Goal: Task Accomplishment & Management: Complete application form

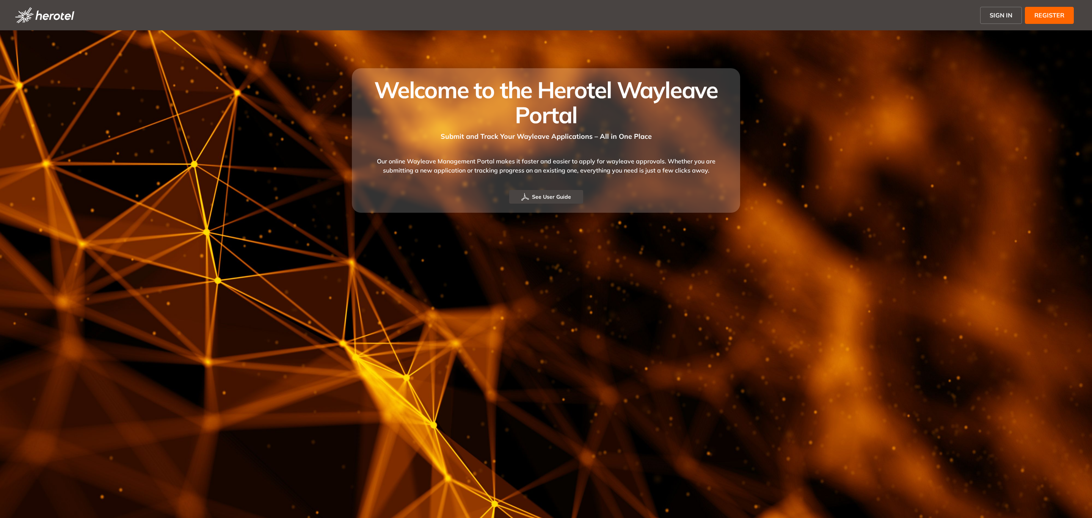
click at [992, 14] on span "SIGN IN" at bounding box center [1001, 15] width 23 height 9
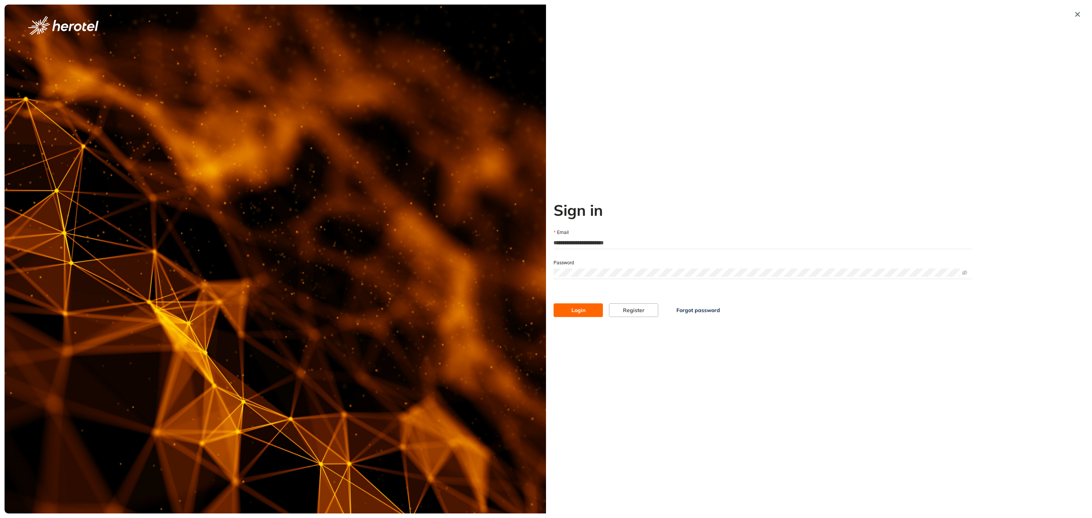
click at [577, 296] on div "Login Register Forgot password" at bounding box center [763, 302] width 424 height 29
click at [582, 307] on span "Login" at bounding box center [578, 310] width 14 height 8
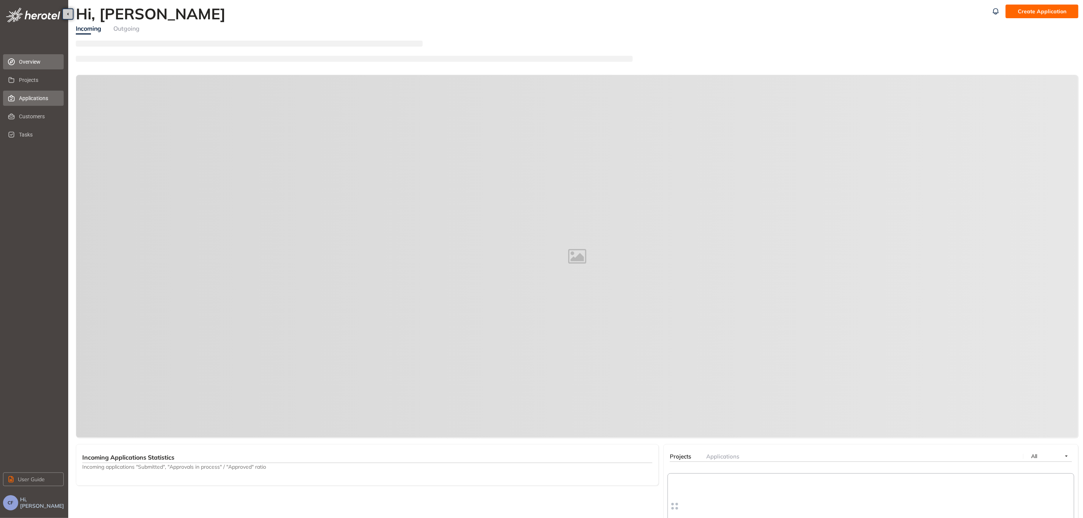
click at [35, 99] on span "Applications" at bounding box center [38, 98] width 39 height 15
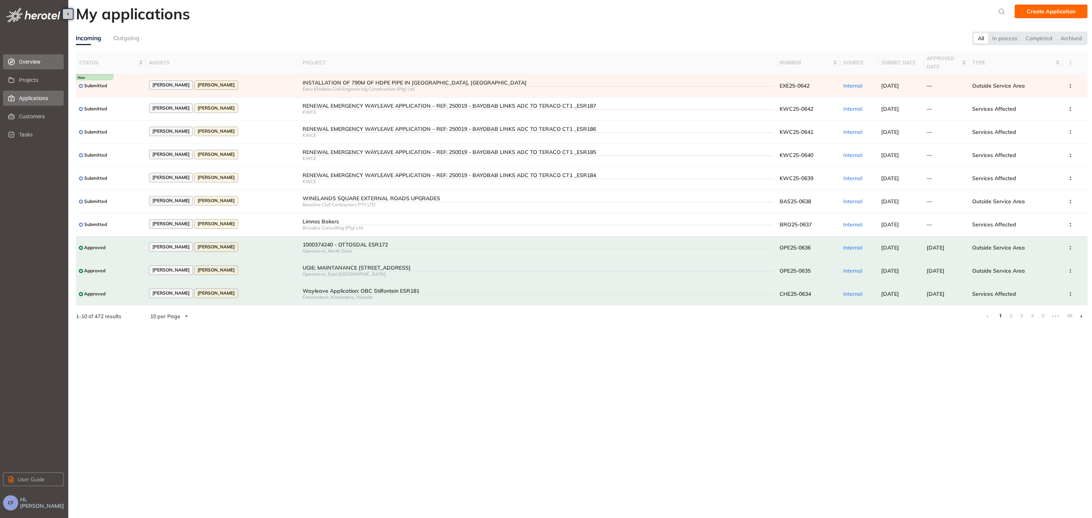
click at [35, 60] on span "Overview" at bounding box center [38, 61] width 39 height 15
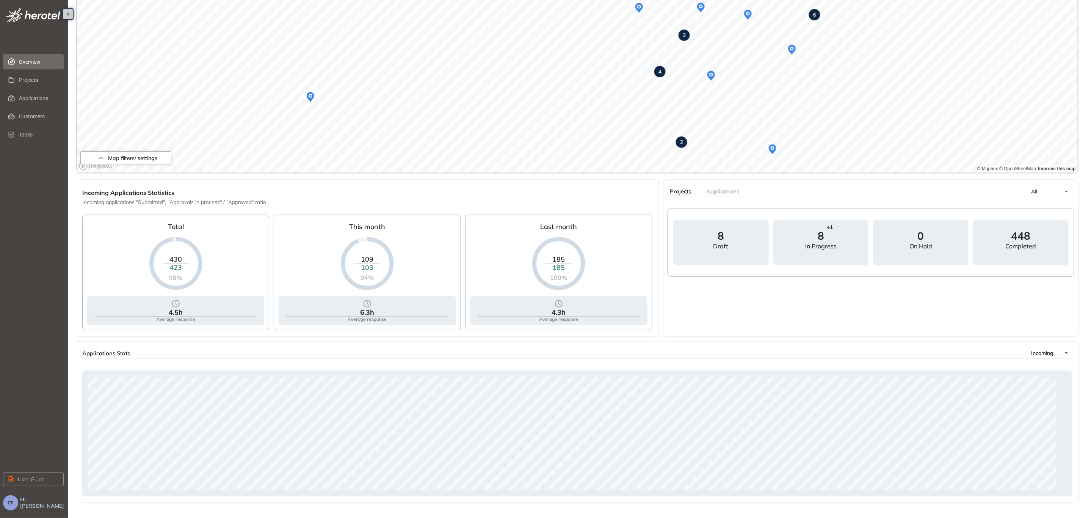
scroll to position [130, 0]
click at [21, 102] on span "Applications" at bounding box center [38, 98] width 39 height 15
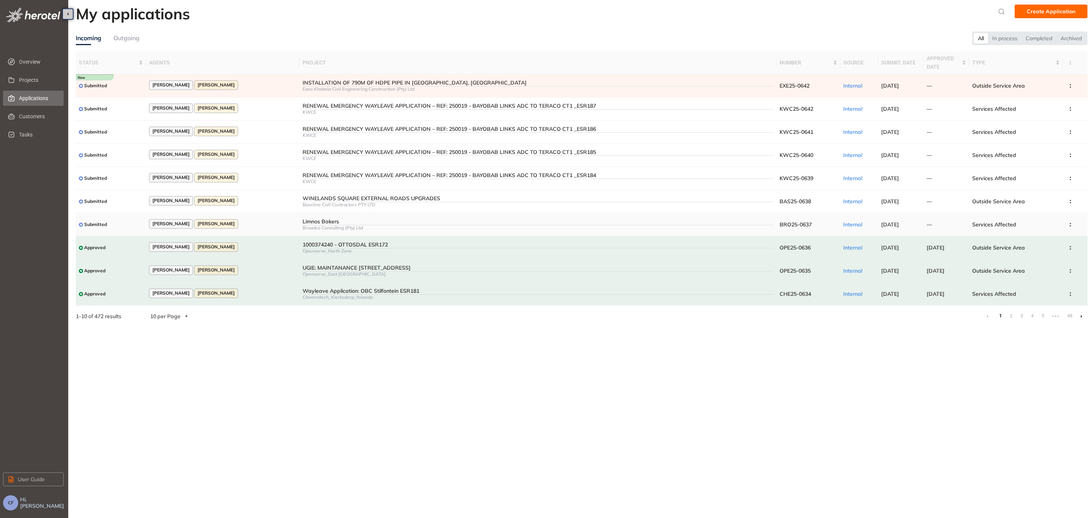
click at [306, 220] on div "Limnos Bakers" at bounding box center [538, 221] width 471 height 6
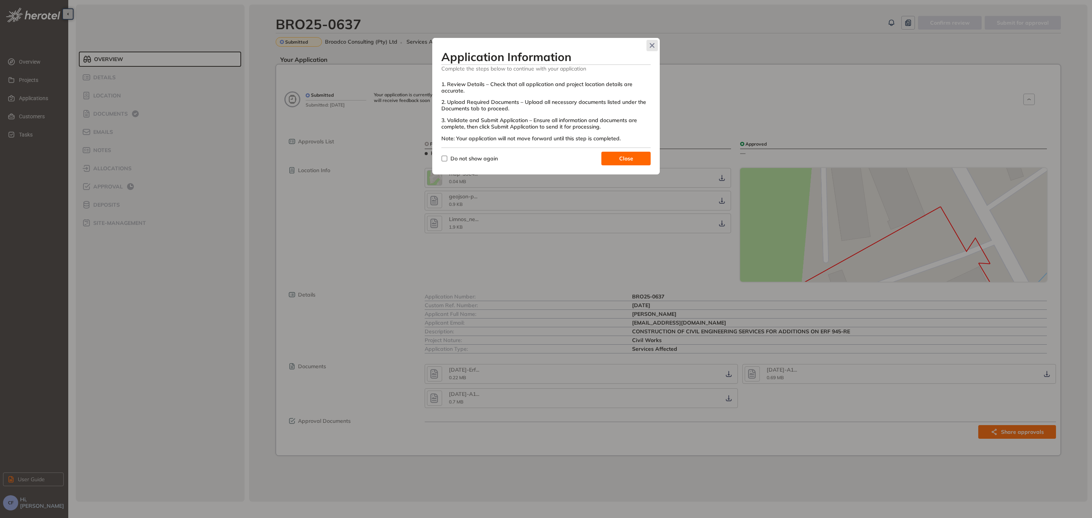
click at [656, 46] on span "Close" at bounding box center [651, 45] width 11 height 11
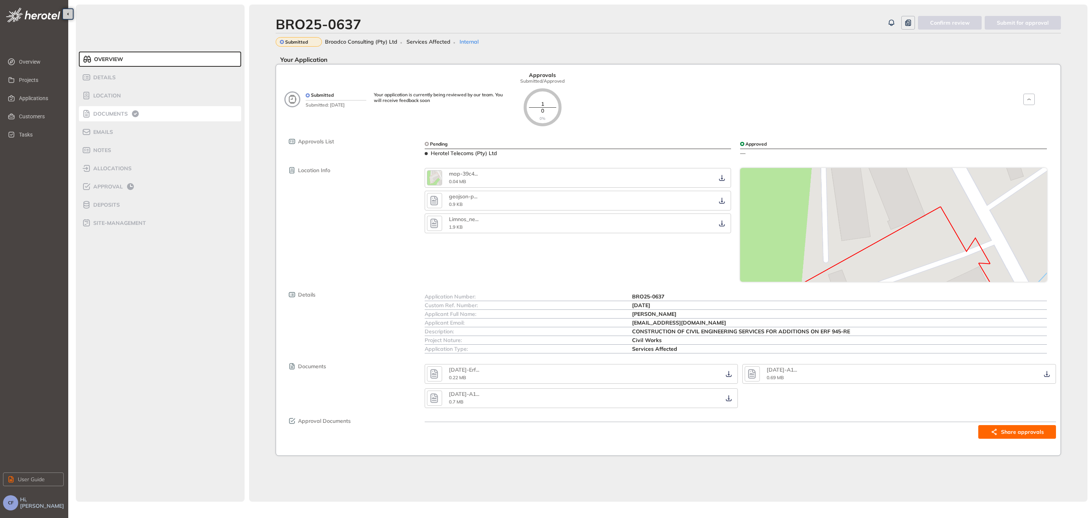
click at [122, 116] on span "Documents" at bounding box center [109, 114] width 37 height 6
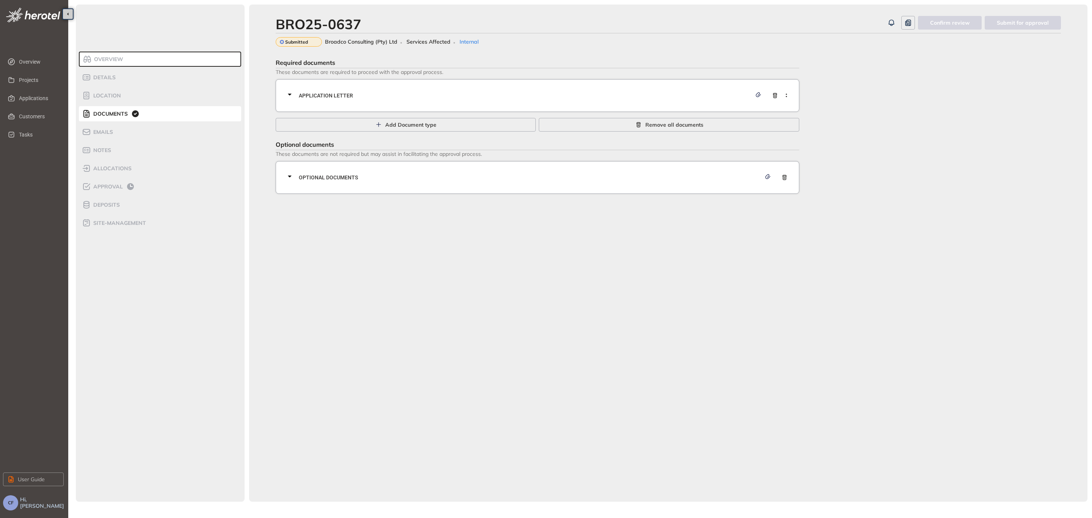
click at [599, 85] on div "Application letter" at bounding box center [539, 95] width 509 height 23
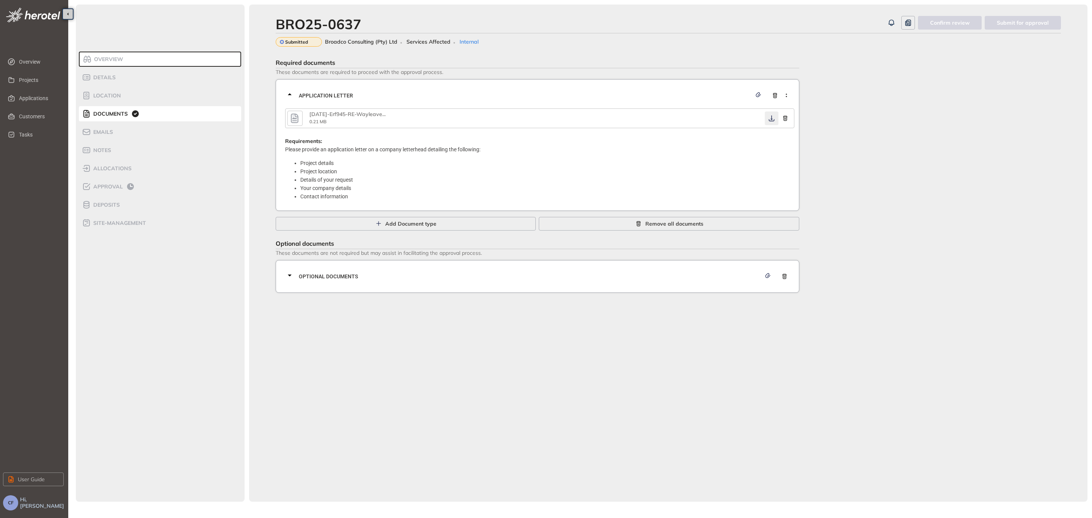
click at [773, 119] on icon "button" at bounding box center [772, 118] width 8 height 6
click at [374, 272] on span "Optional documents" at bounding box center [530, 276] width 462 height 8
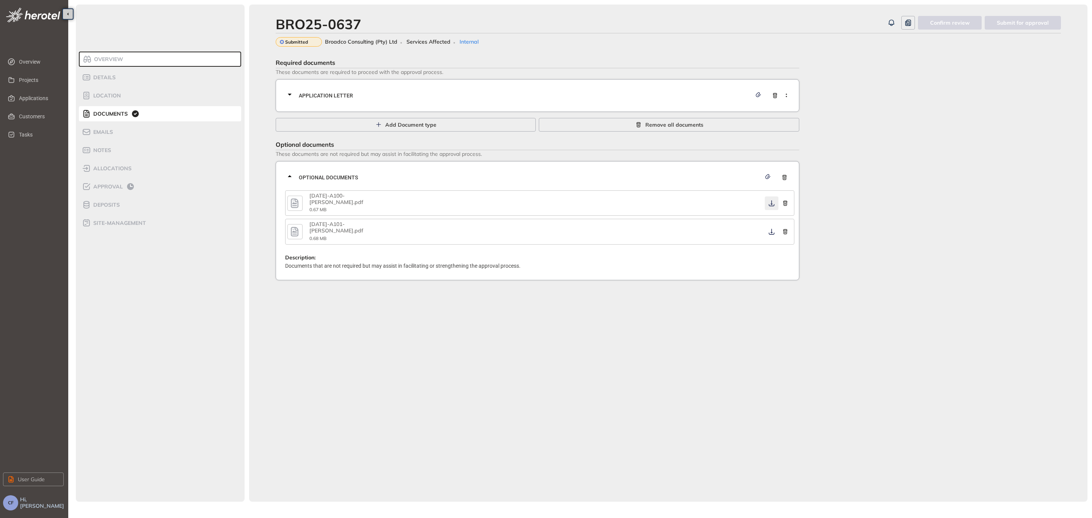
click at [771, 200] on icon "button" at bounding box center [772, 203] width 8 height 6
click at [770, 229] on icon "button" at bounding box center [772, 232] width 8 height 6
click at [124, 187] on div "Approval" at bounding box center [114, 186] width 64 height 9
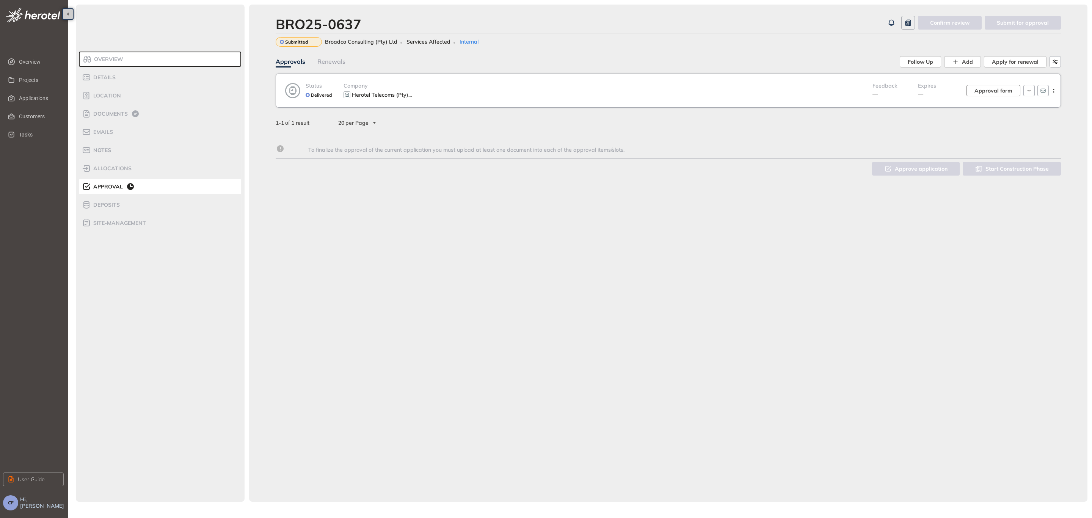
click at [1003, 91] on span "Approval form" at bounding box center [993, 90] width 38 height 8
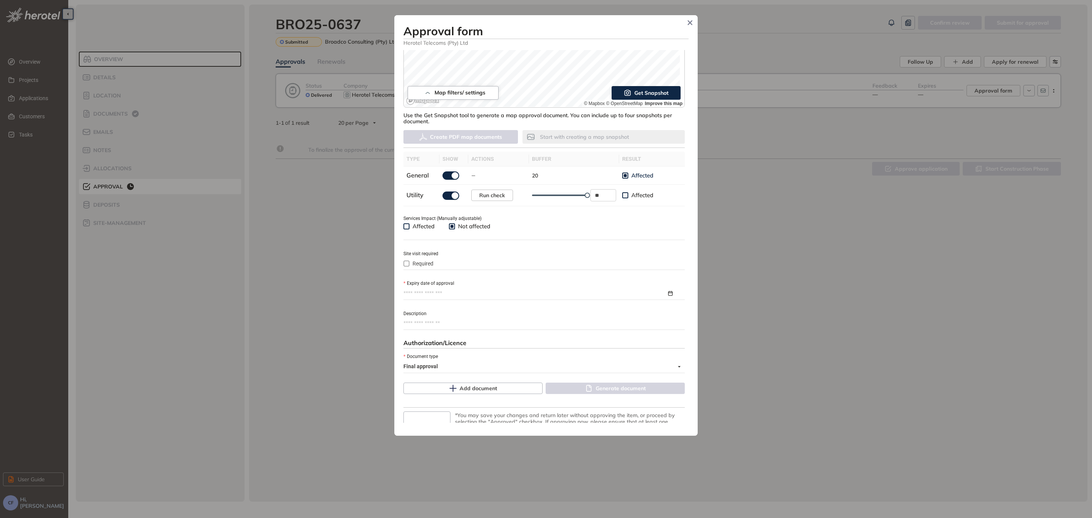
scroll to position [171, 0]
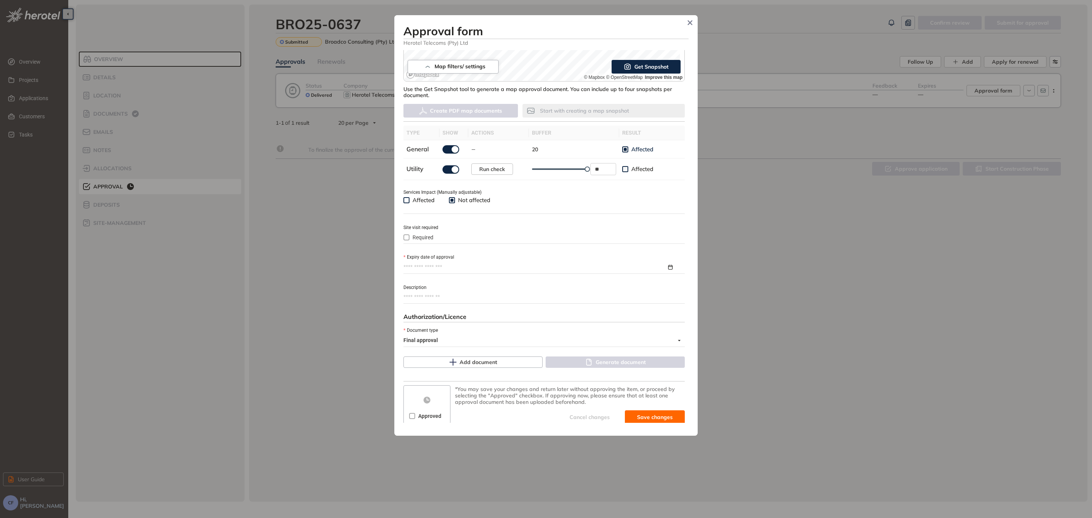
click at [430, 264] on input "Expiry date of approval" at bounding box center [534, 267] width 263 height 8
click at [527, 287] on span "button" at bounding box center [528, 286] width 4 height 4
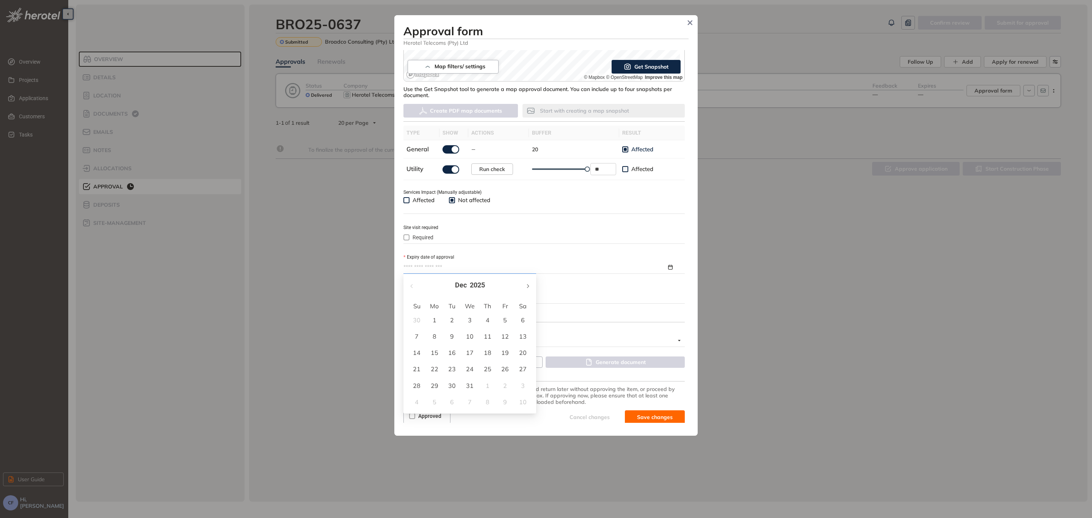
click at [527, 287] on span "button" at bounding box center [528, 286] width 4 height 4
click at [414, 282] on button "button" at bounding box center [412, 286] width 8 height 16
type input "**********"
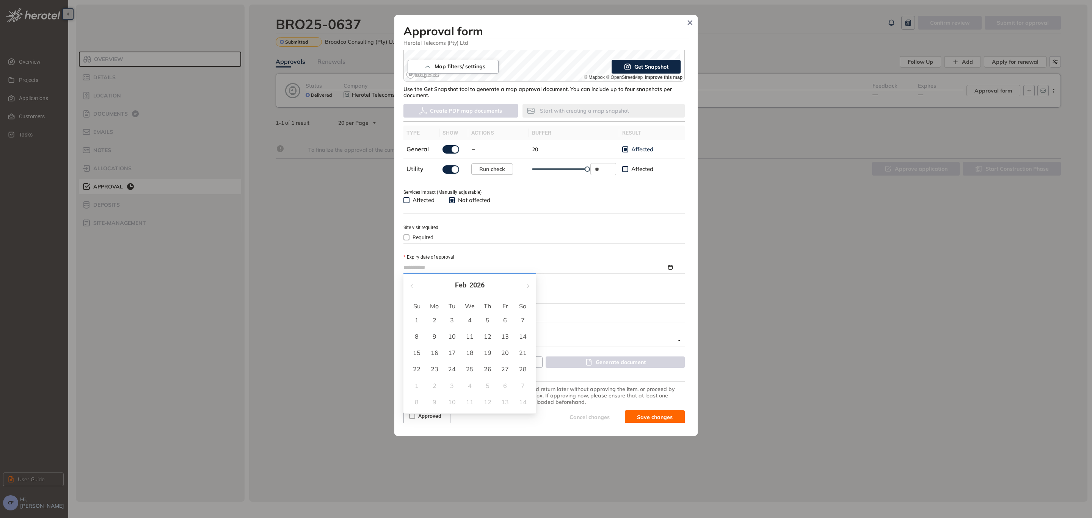
click at [472, 367] on div "25" at bounding box center [469, 368] width 9 height 9
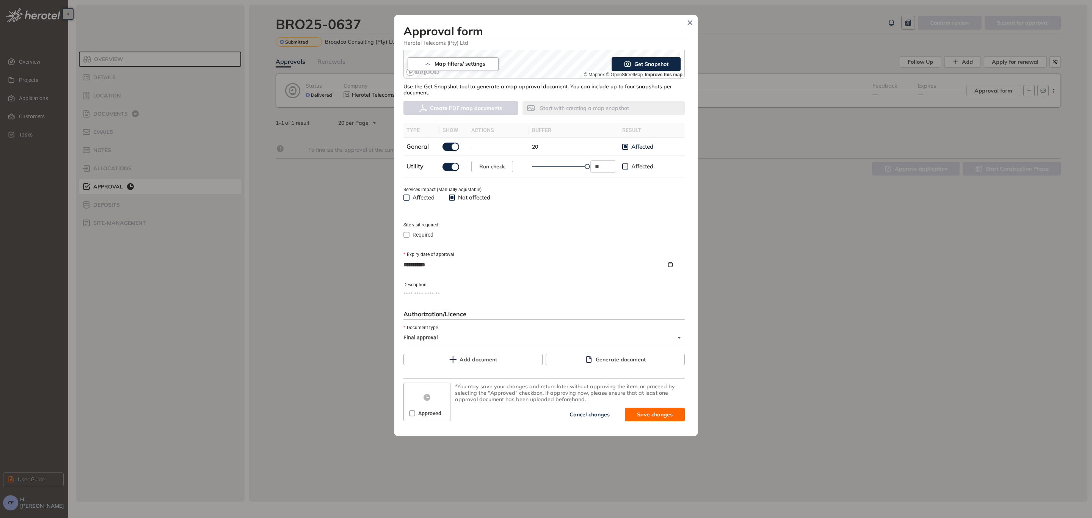
scroll to position [174, 0]
click at [586, 356] on icon "button" at bounding box center [588, 358] width 5 height 7
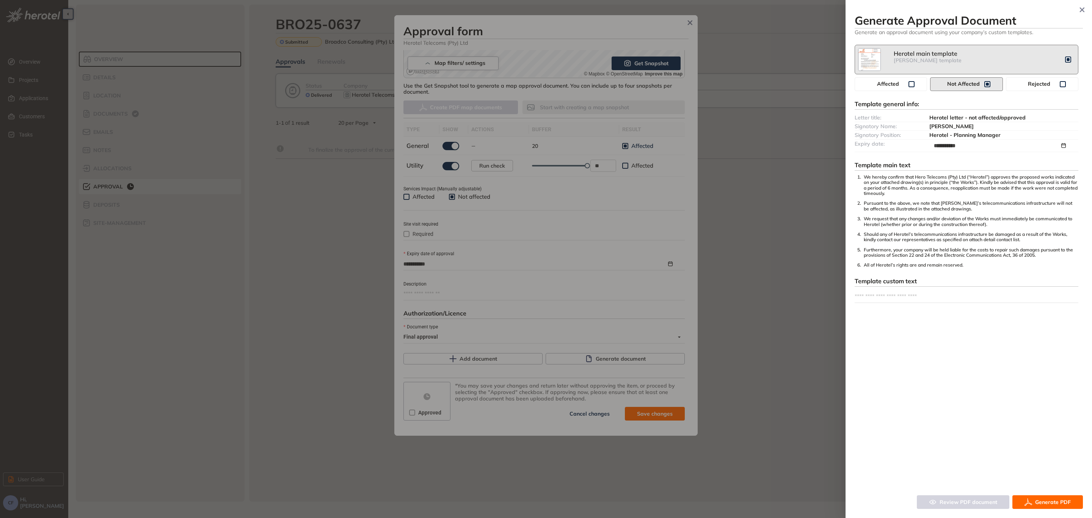
click at [1058, 501] on span "Generate PDF" at bounding box center [1053, 502] width 36 height 8
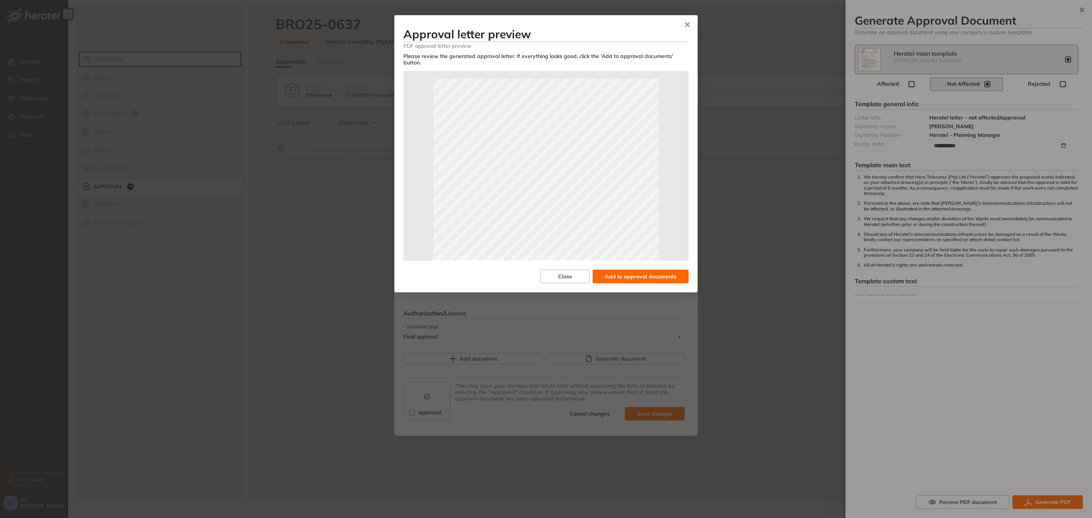
click at [631, 272] on span "Add to approval documents" at bounding box center [641, 276] width 72 height 8
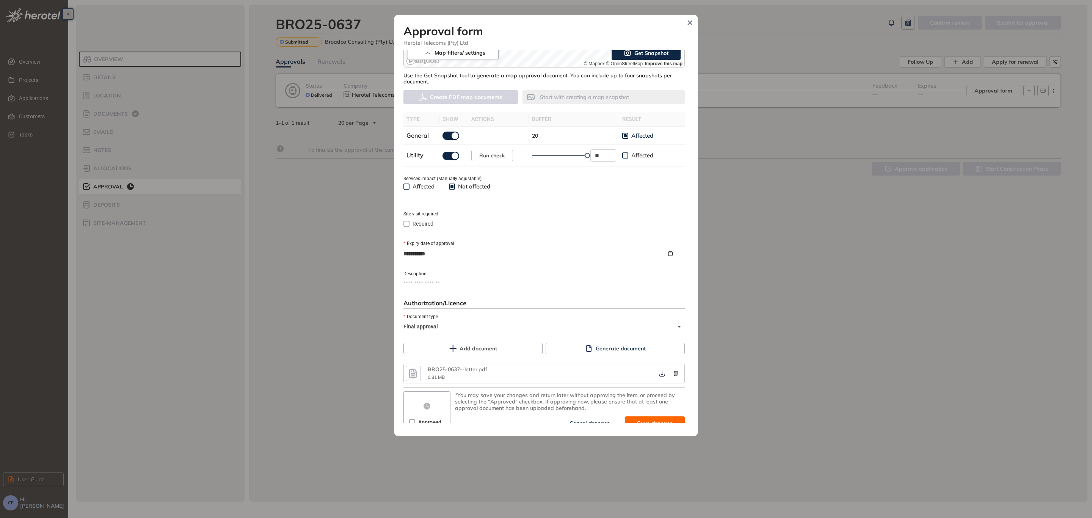
scroll to position [193, 0]
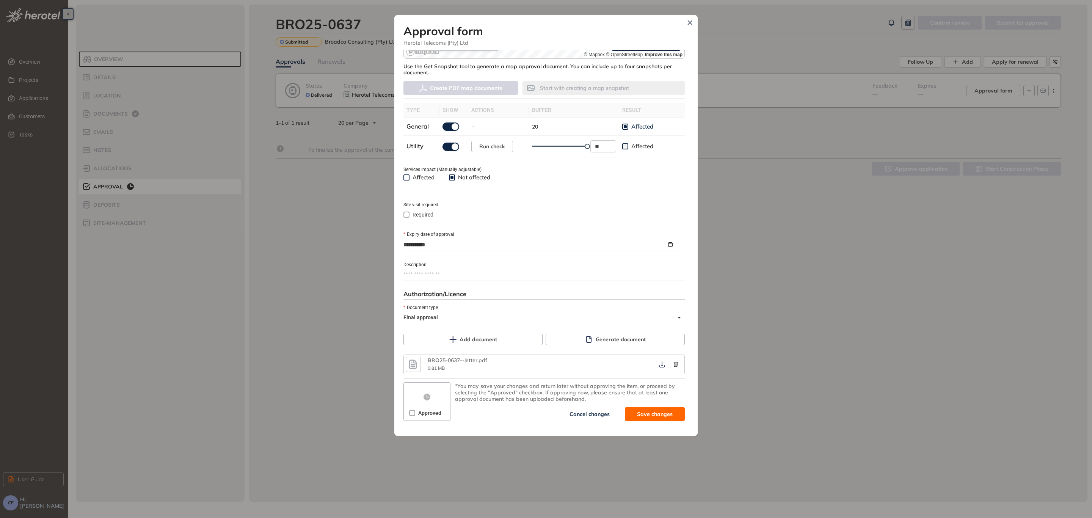
click at [415, 411] on span "Approved" at bounding box center [429, 413] width 29 height 8
click at [658, 364] on icon "button" at bounding box center [662, 364] width 8 height 6
click at [643, 414] on span "Save and approve" at bounding box center [648, 414] width 47 height 8
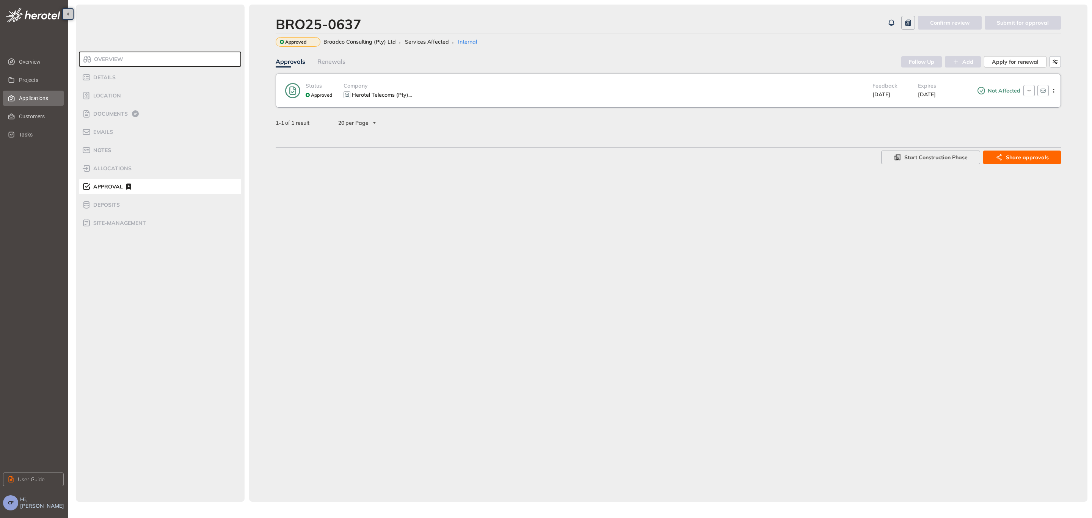
click at [46, 92] on span "Applications" at bounding box center [38, 98] width 39 height 15
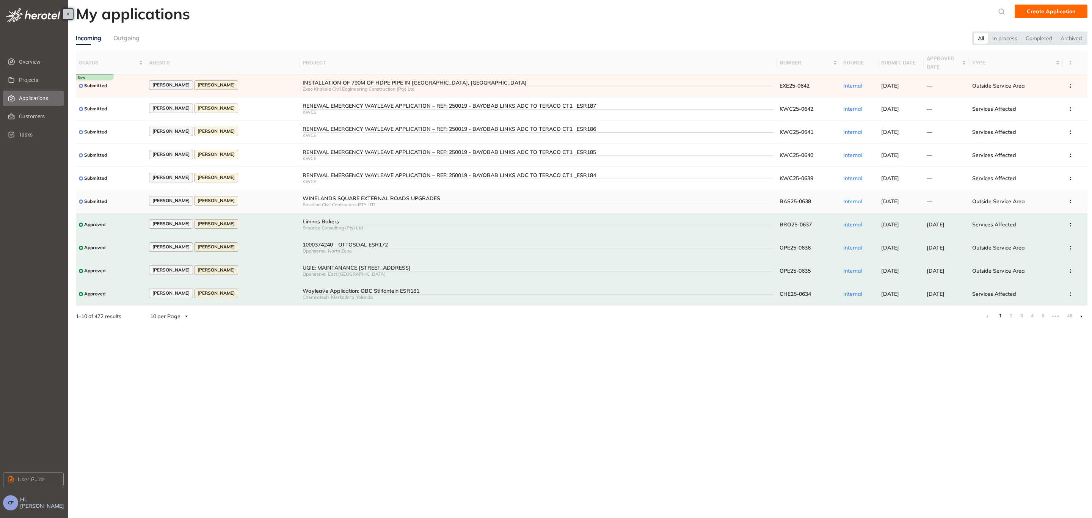
click at [322, 196] on div "WINELANDS SQUARE EXTERNAL ROADS UPGRADES" at bounding box center [538, 198] width 471 height 6
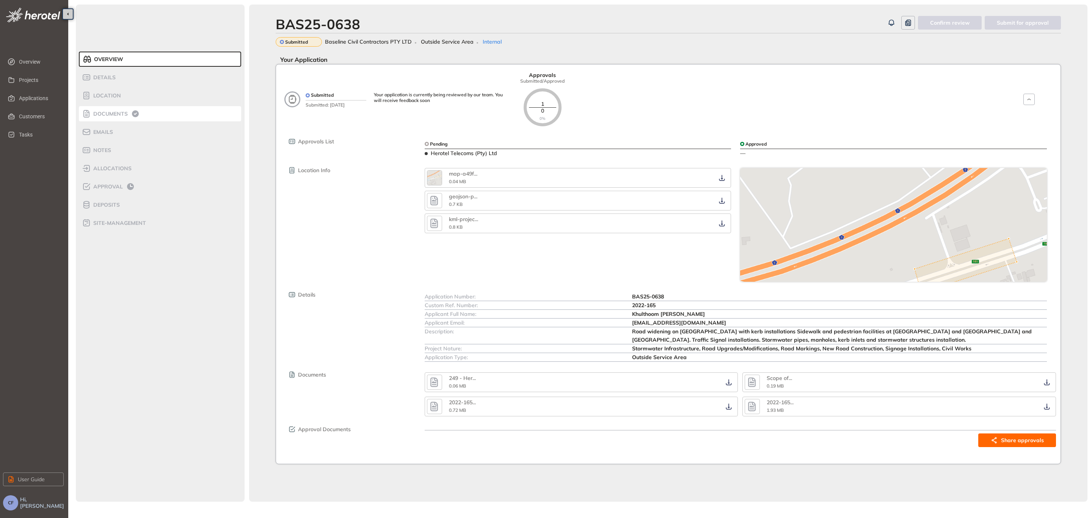
click at [122, 109] on div "Documents" at bounding box center [114, 113] width 64 height 9
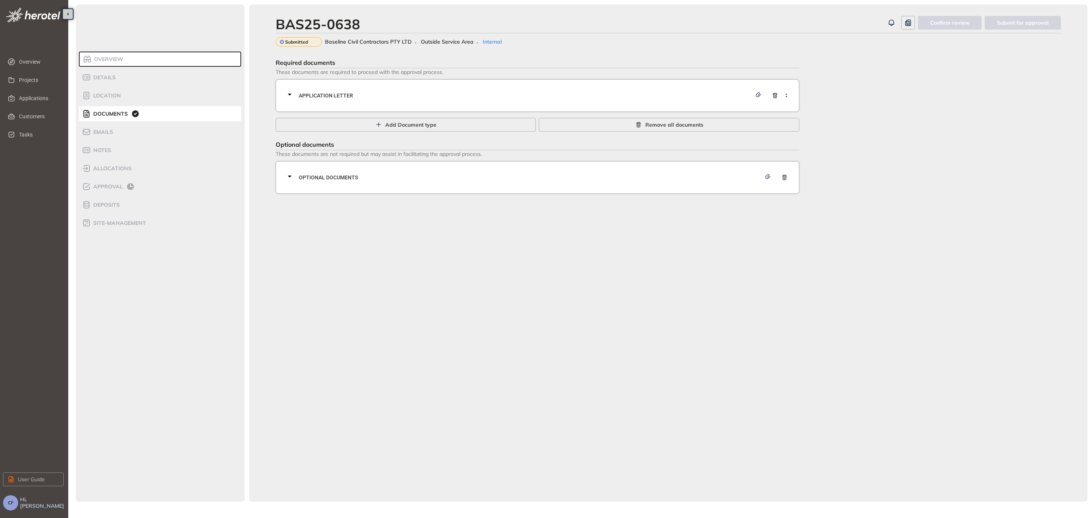
click at [697, 87] on div "Application letter" at bounding box center [539, 95] width 509 height 23
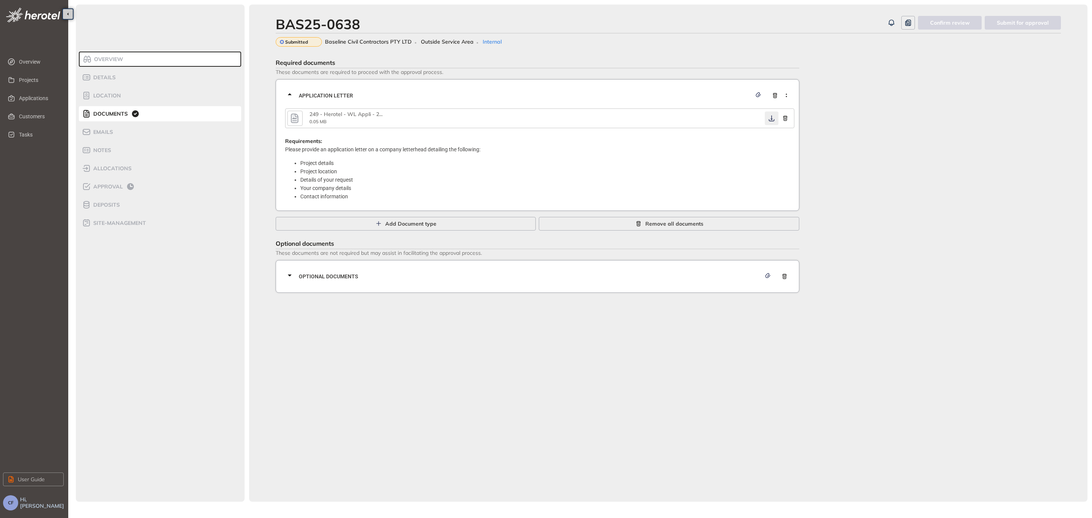
click at [772, 118] on icon "button" at bounding box center [772, 118] width 6 height 6
click at [658, 276] on span "Optional documents" at bounding box center [530, 276] width 462 height 8
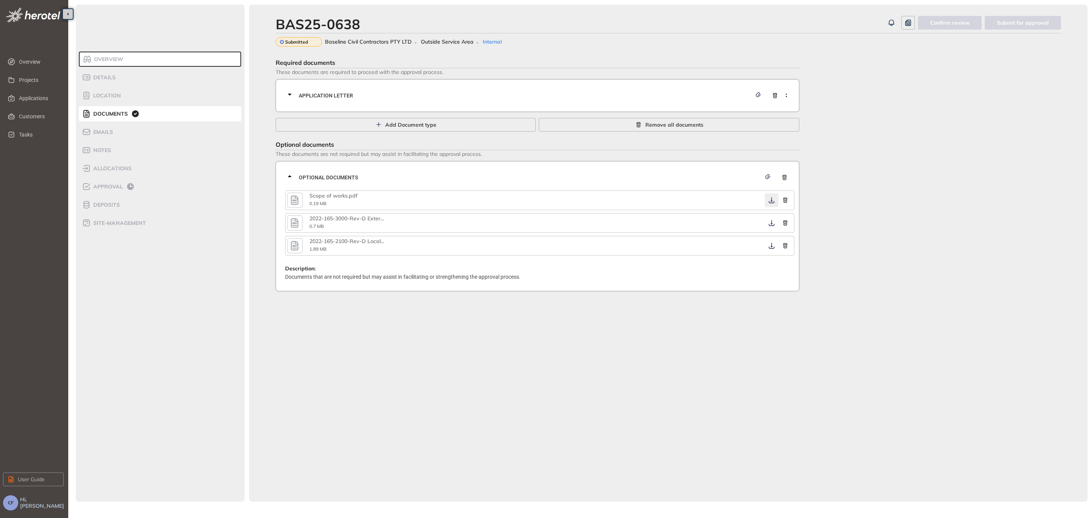
click at [775, 197] on icon "button" at bounding box center [772, 200] width 8 height 6
click at [772, 224] on icon "button" at bounding box center [772, 223] width 8 height 6
click at [771, 248] on button "button" at bounding box center [772, 246] width 14 height 14
click at [100, 186] on span "Approval" at bounding box center [107, 187] width 32 height 6
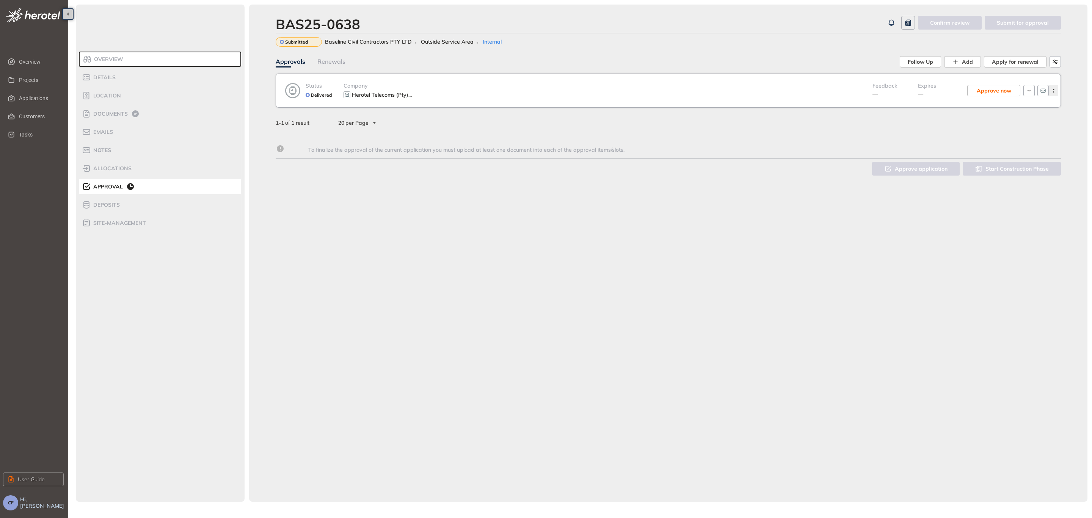
click at [1052, 89] on icon "button" at bounding box center [1054, 90] width 8 height 3
click at [1014, 121] on span "View approval form" at bounding box center [1026, 122] width 52 height 6
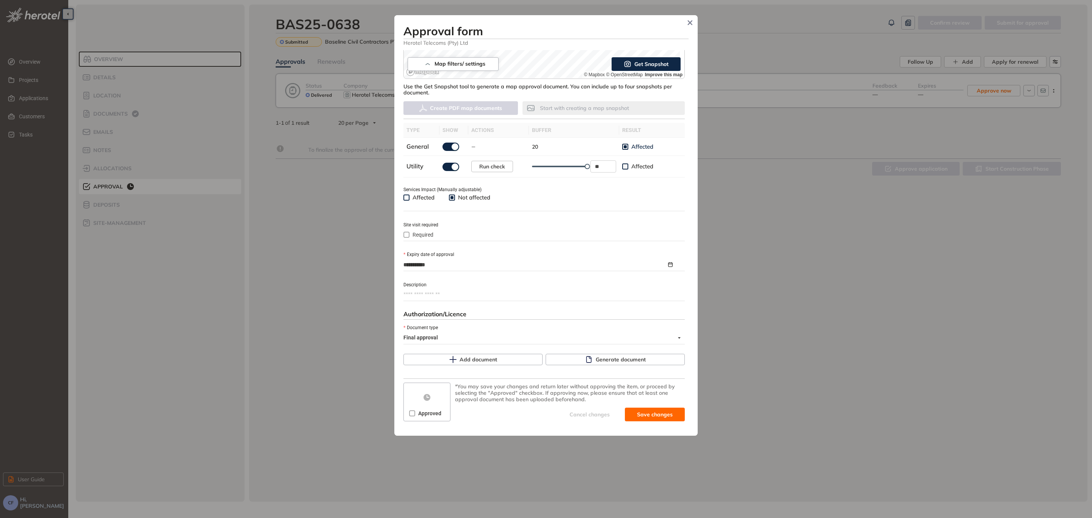
scroll to position [174, 0]
click at [603, 355] on span "Generate document" at bounding box center [621, 359] width 50 height 8
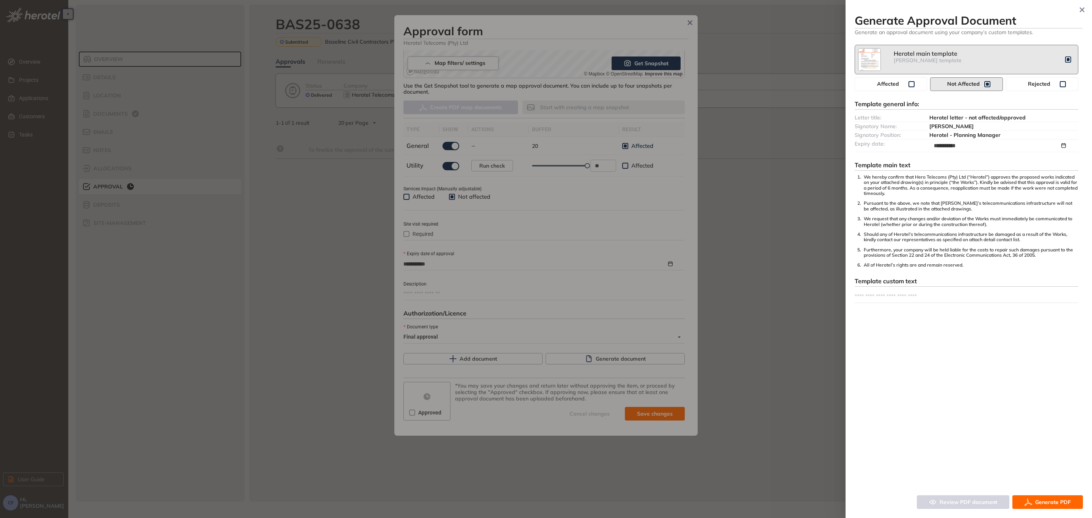
click at [1071, 499] on button "Generate PDF" at bounding box center [1047, 502] width 71 height 14
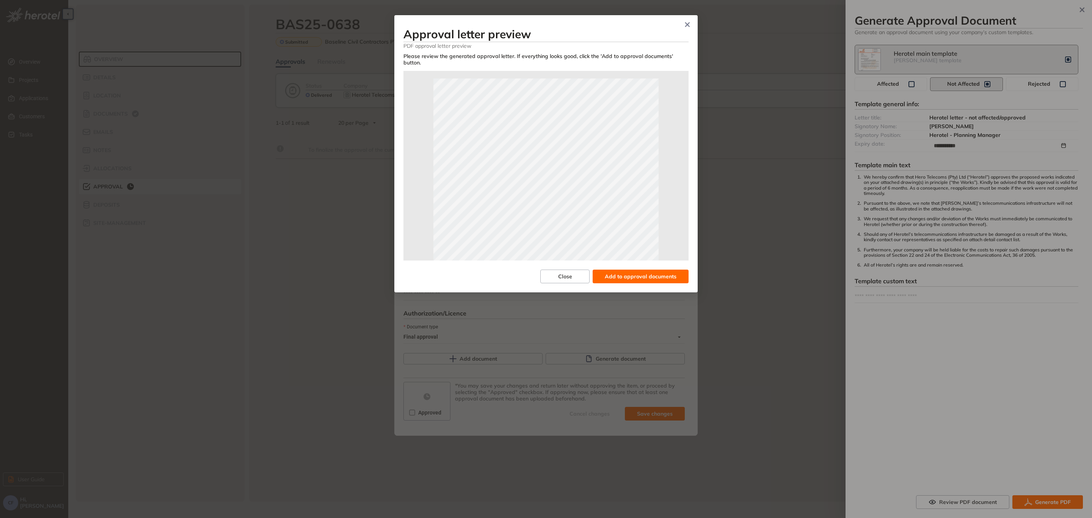
click at [631, 272] on span "Add to approval documents" at bounding box center [641, 276] width 72 height 8
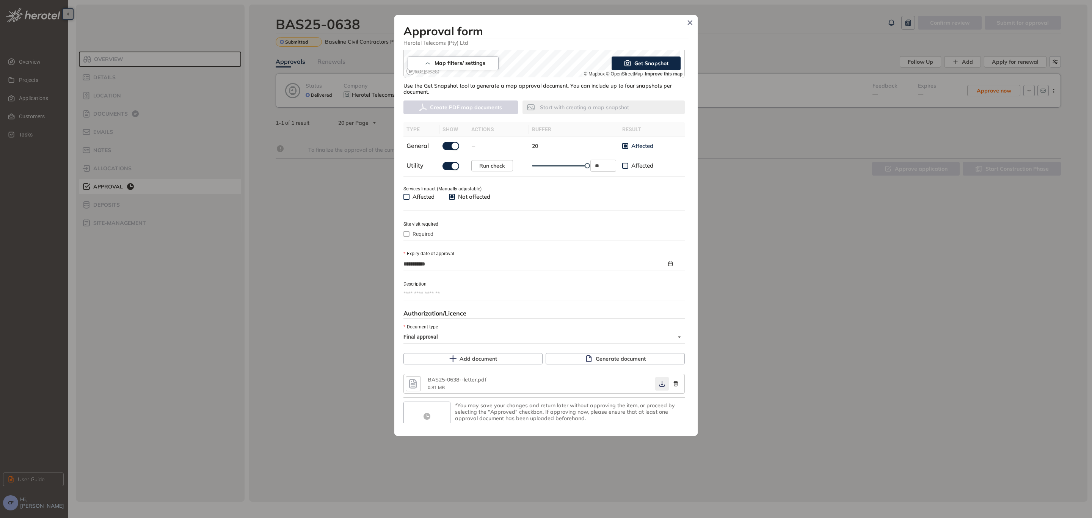
click at [659, 377] on button "button" at bounding box center [662, 384] width 14 height 14
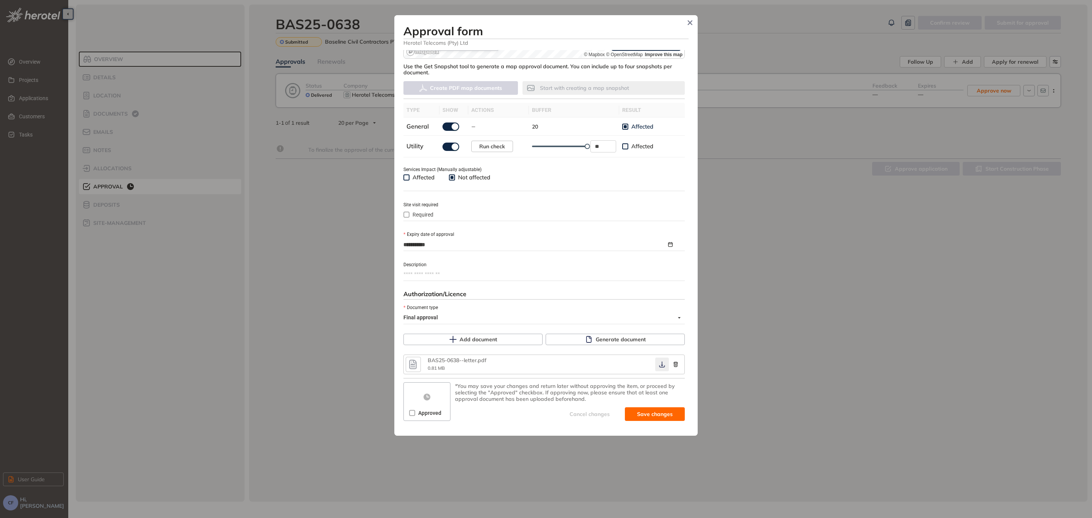
click at [655, 367] on button "button" at bounding box center [662, 365] width 14 height 14
click at [659, 361] on icon "button" at bounding box center [662, 364] width 8 height 6
click at [416, 412] on span "Approved" at bounding box center [429, 413] width 29 height 8
click at [641, 407] on button "Save and approve" at bounding box center [644, 414] width 82 height 14
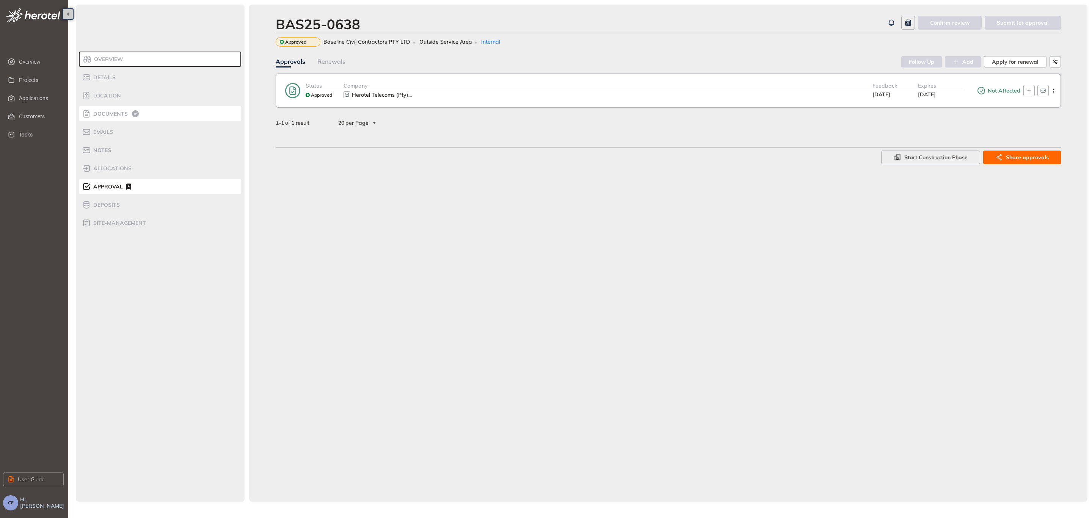
click at [120, 114] on span "Documents" at bounding box center [109, 114] width 37 height 6
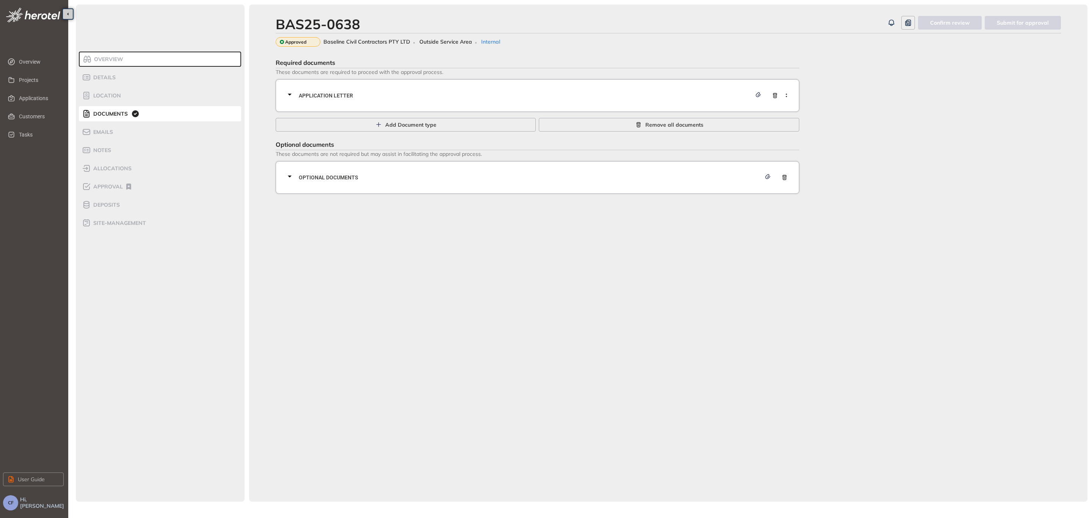
click at [352, 99] on span "Application letter" at bounding box center [525, 95] width 453 height 8
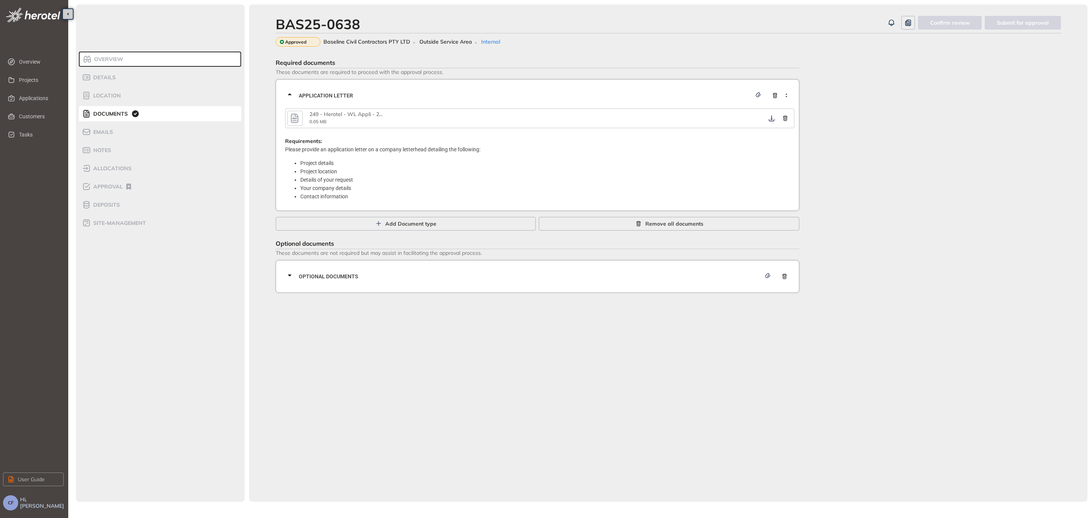
click at [293, 117] on icon "button" at bounding box center [295, 117] width 8 height 9
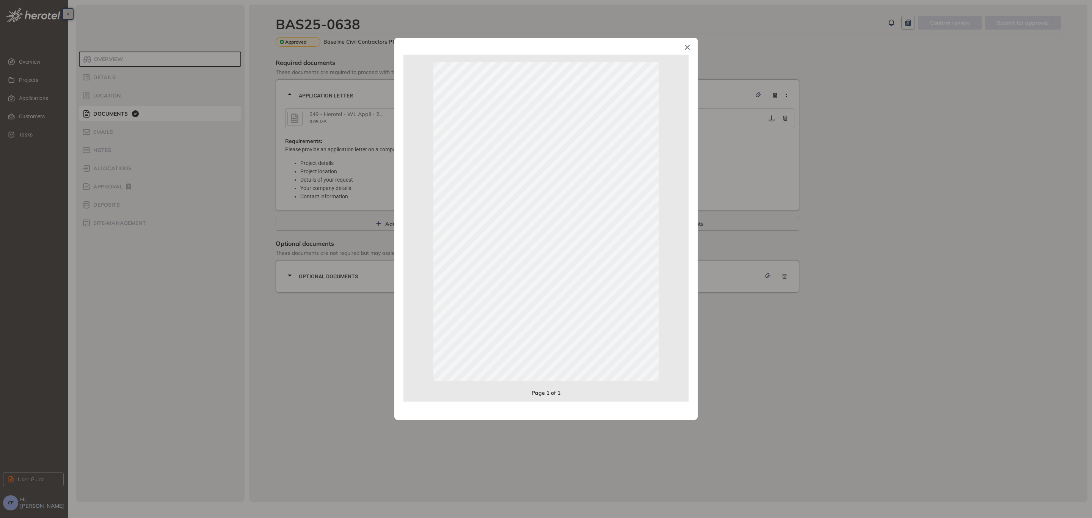
click at [296, 334] on div "Page 1 of 1" at bounding box center [546, 259] width 1092 height 518
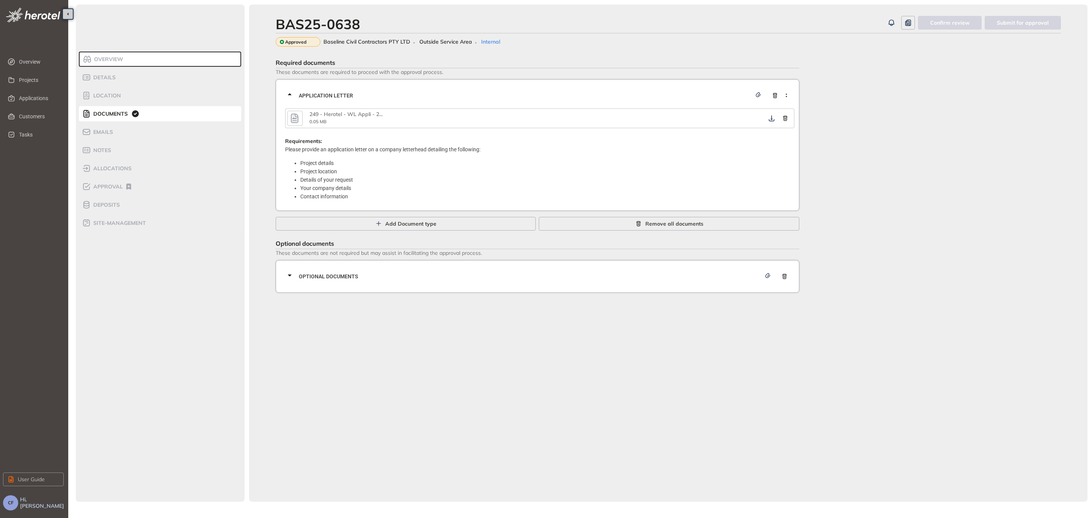
click at [338, 277] on span "Optional documents" at bounding box center [530, 276] width 462 height 8
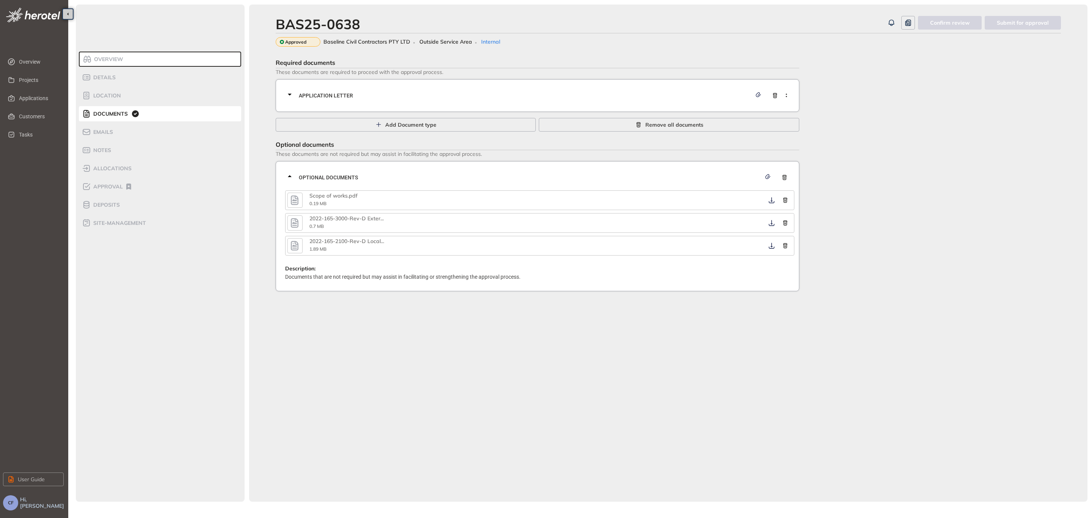
click at [298, 202] on icon "button" at bounding box center [295, 199] width 8 height 9
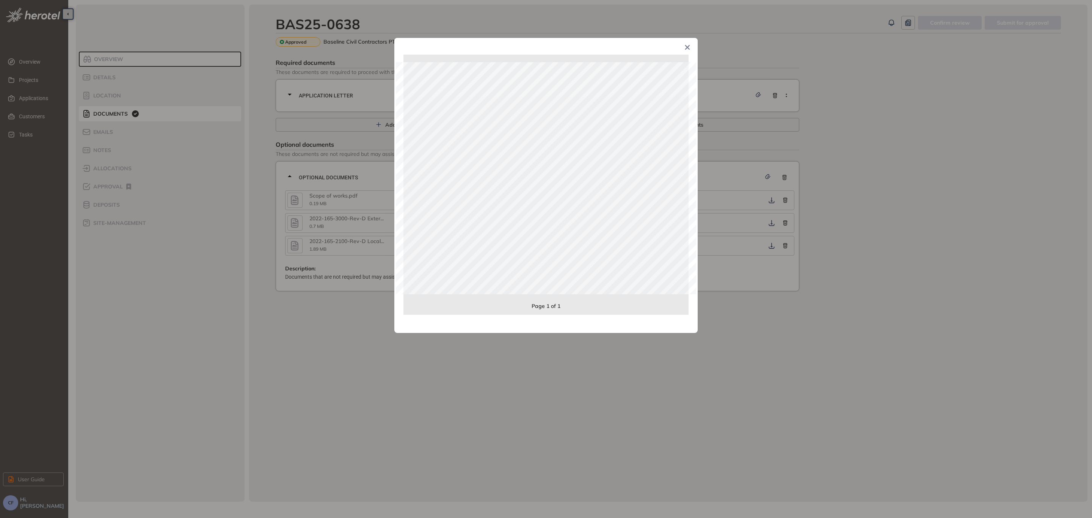
click at [300, 218] on div "Page 1 of 1" at bounding box center [546, 259] width 1092 height 518
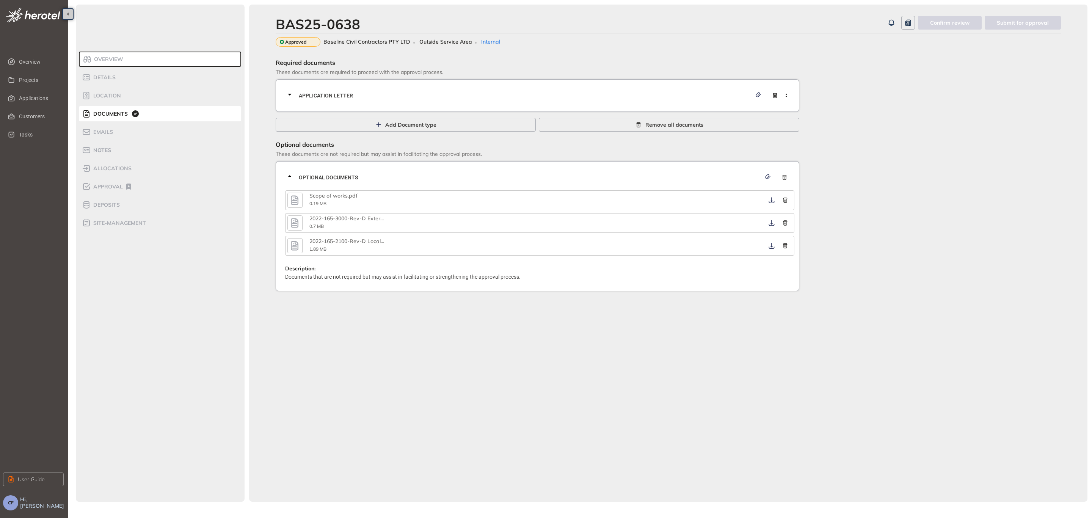
click at [295, 219] on icon "button" at bounding box center [294, 223] width 11 height 14
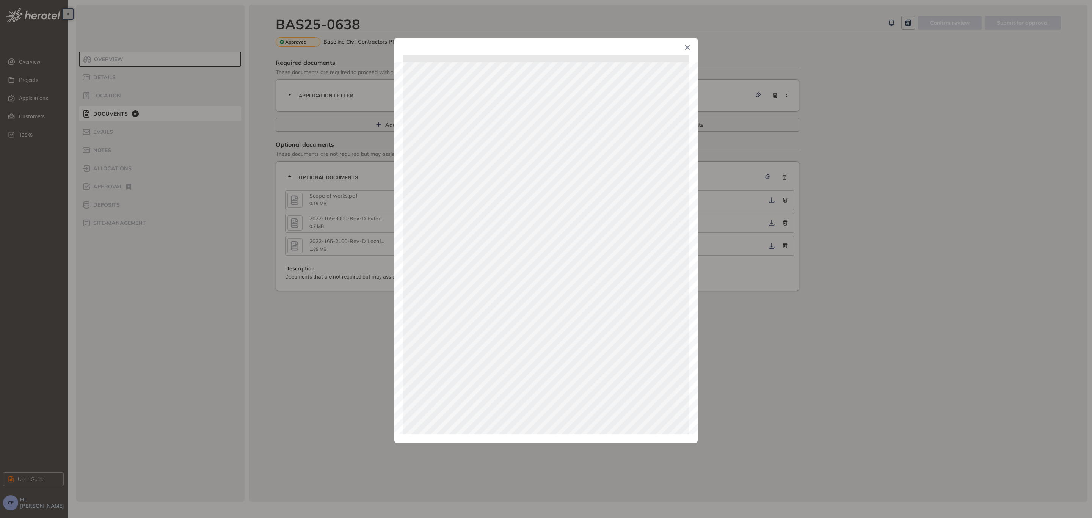
click at [300, 245] on div "Page 1 of 1" at bounding box center [546, 259] width 1092 height 518
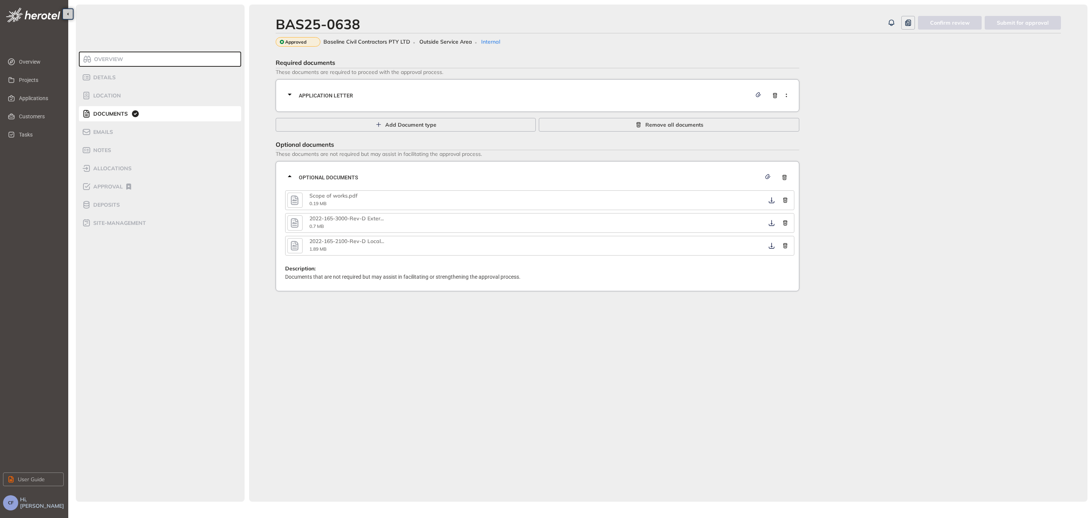
click at [295, 243] on icon "button" at bounding box center [294, 246] width 11 height 14
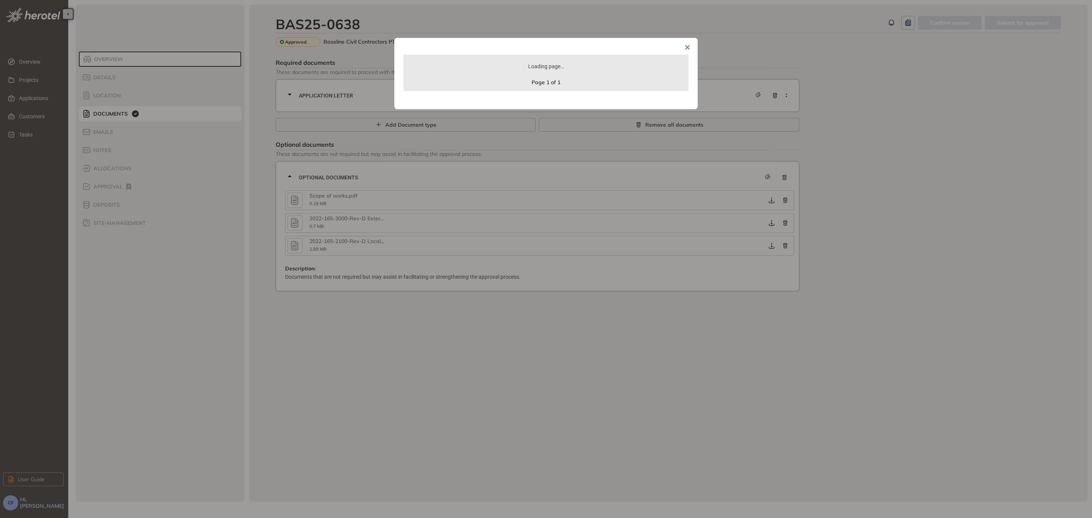
click at [349, 298] on div "Loading page… Page 1 of 1" at bounding box center [546, 259] width 1092 height 518
click at [348, 299] on div "Loading page… Page 1 of 1" at bounding box center [546, 259] width 1092 height 518
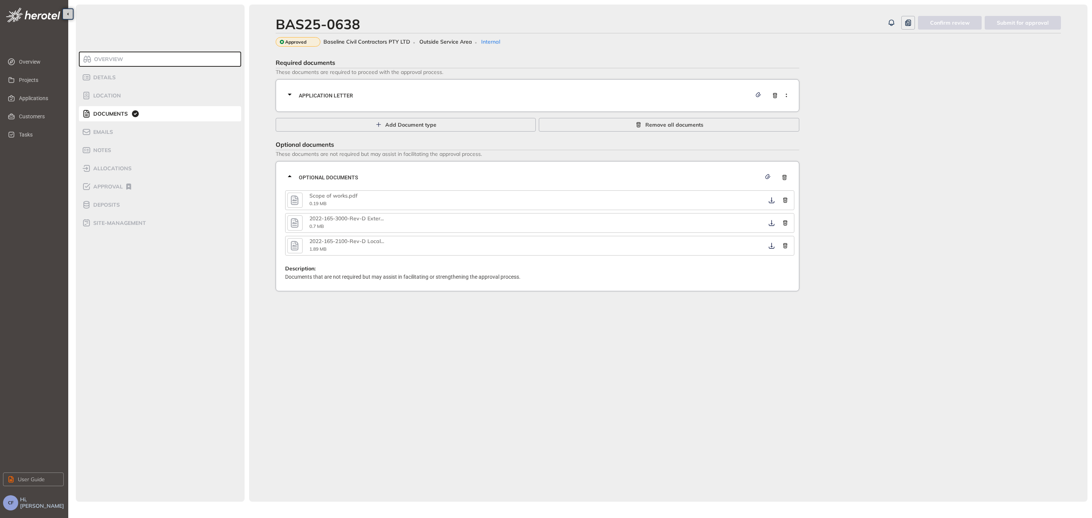
click at [688, 47] on body "**********" at bounding box center [546, 259] width 1092 height 518
click at [33, 97] on span "Applications" at bounding box center [38, 98] width 39 height 15
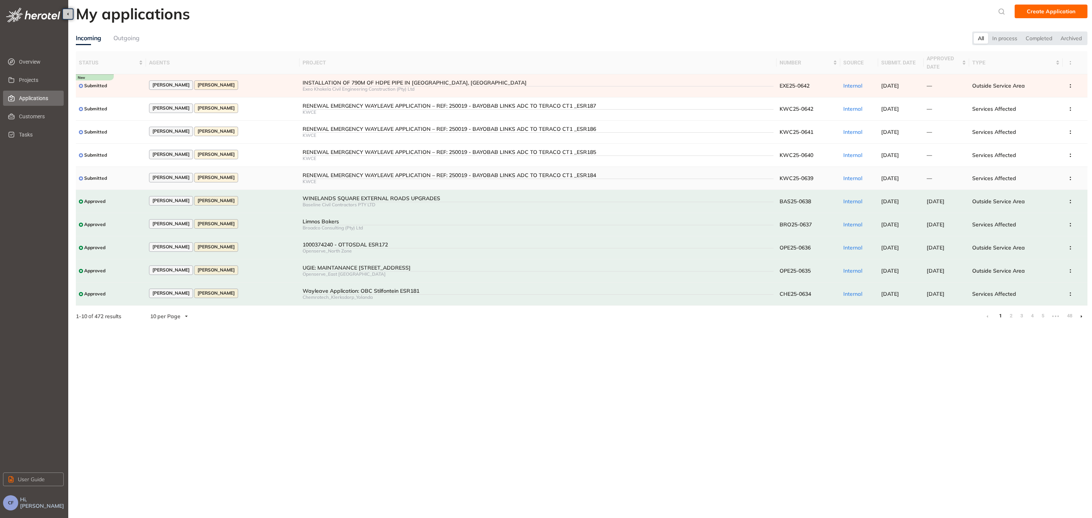
click at [356, 167] on td "RENEWAL EMERGENCY WAYLEAVE APPLICATION – REF: 250019 - BAYOBAB LINKS ADC TO TER…" at bounding box center [538, 178] width 477 height 23
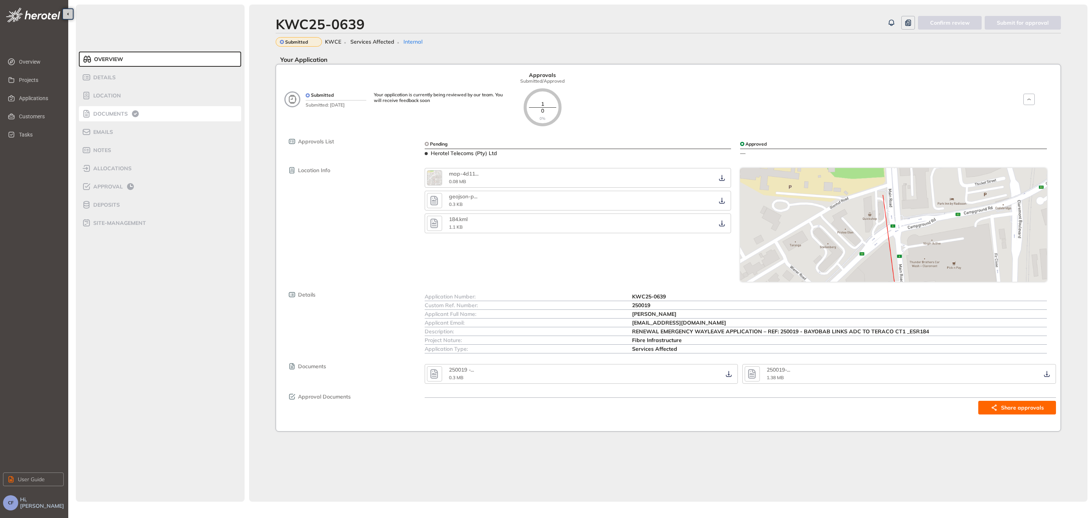
click at [117, 110] on div "Documents" at bounding box center [114, 113] width 64 height 9
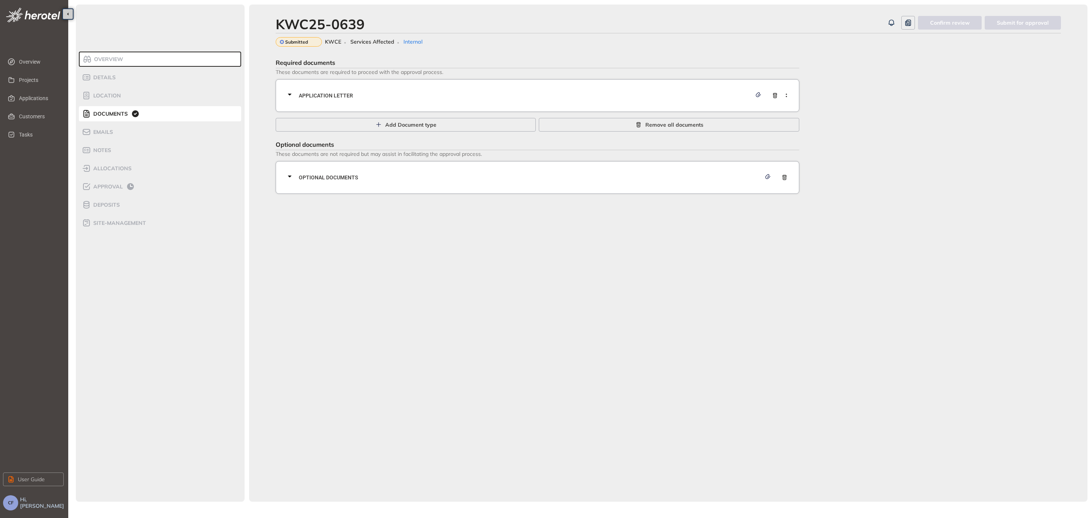
click at [411, 94] on span "Application letter" at bounding box center [525, 95] width 453 height 8
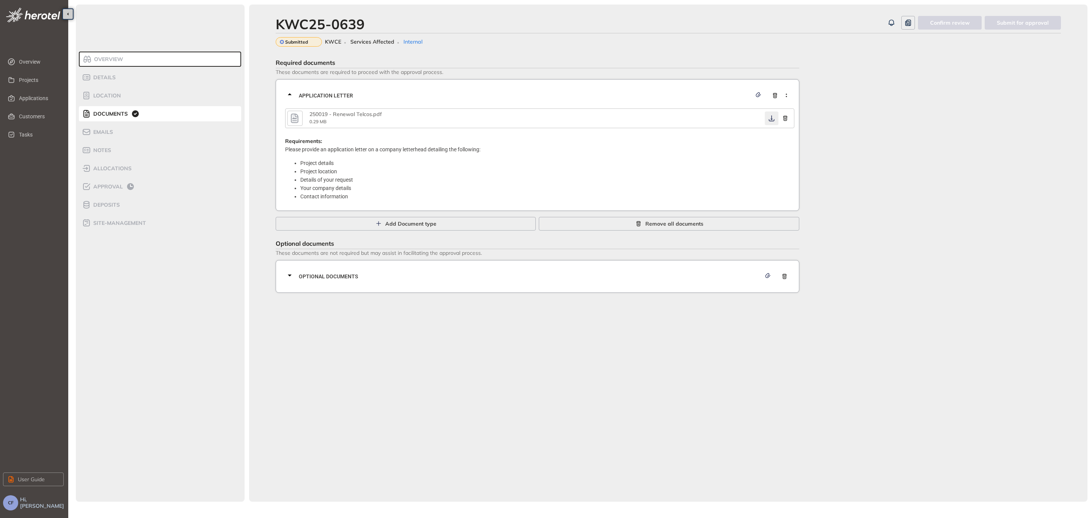
click at [770, 116] on icon "button" at bounding box center [772, 118] width 8 height 6
click at [364, 274] on span "Optional documents" at bounding box center [530, 276] width 462 height 8
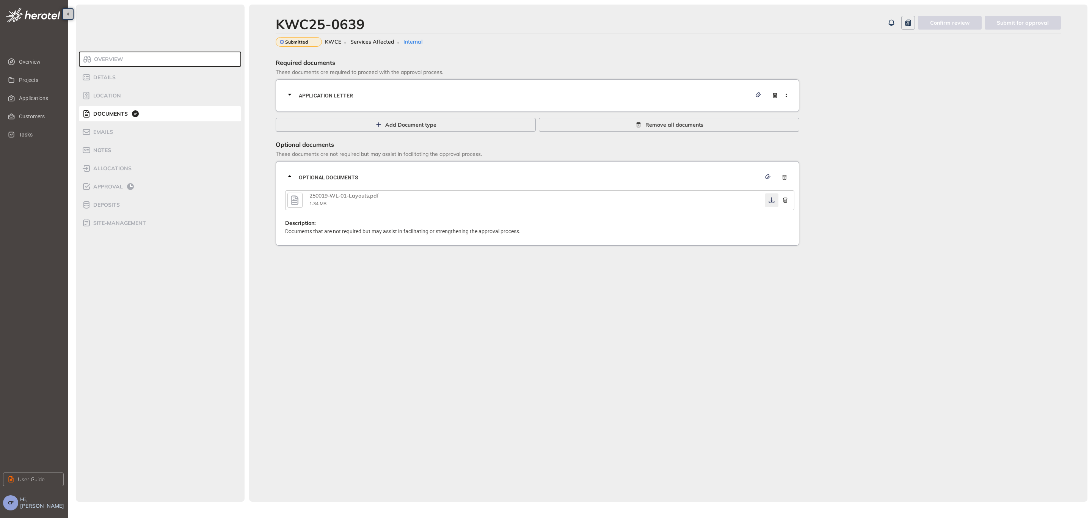
click at [771, 199] on icon "button" at bounding box center [772, 200] width 8 height 6
click at [118, 186] on span "Approval" at bounding box center [107, 187] width 32 height 6
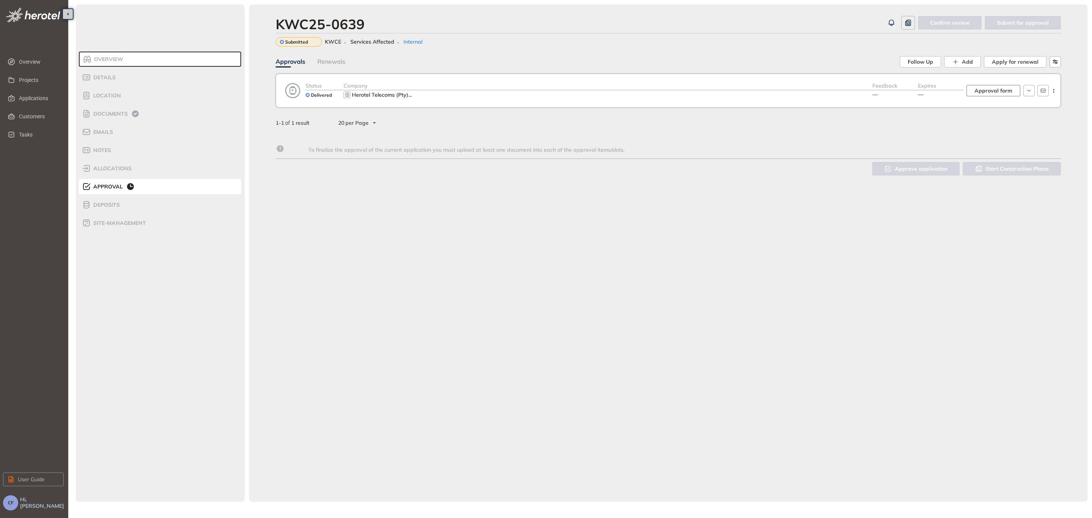
click at [996, 91] on span "Approval form" at bounding box center [993, 90] width 38 height 8
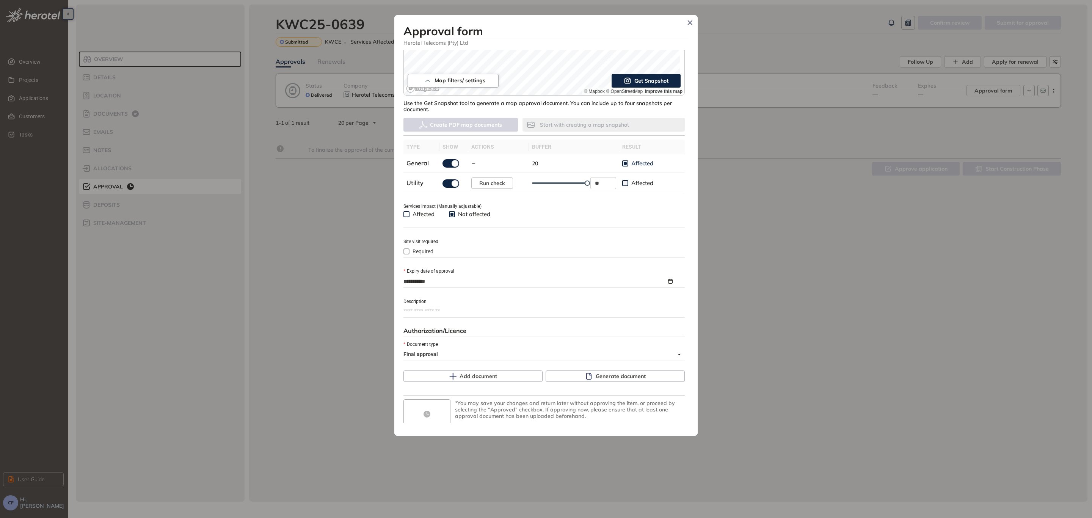
scroll to position [174, 0]
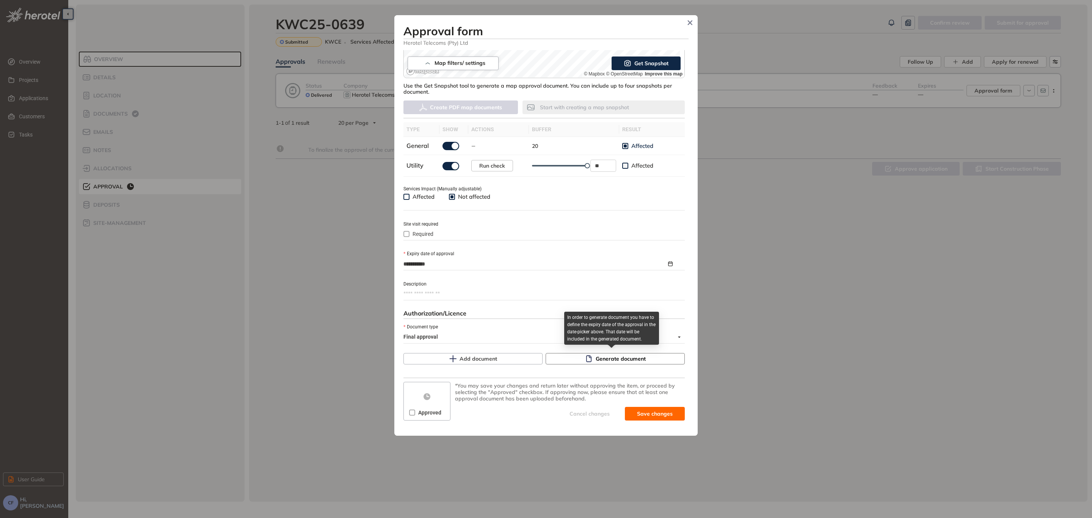
click at [597, 353] on button "Generate document" at bounding box center [615, 358] width 139 height 11
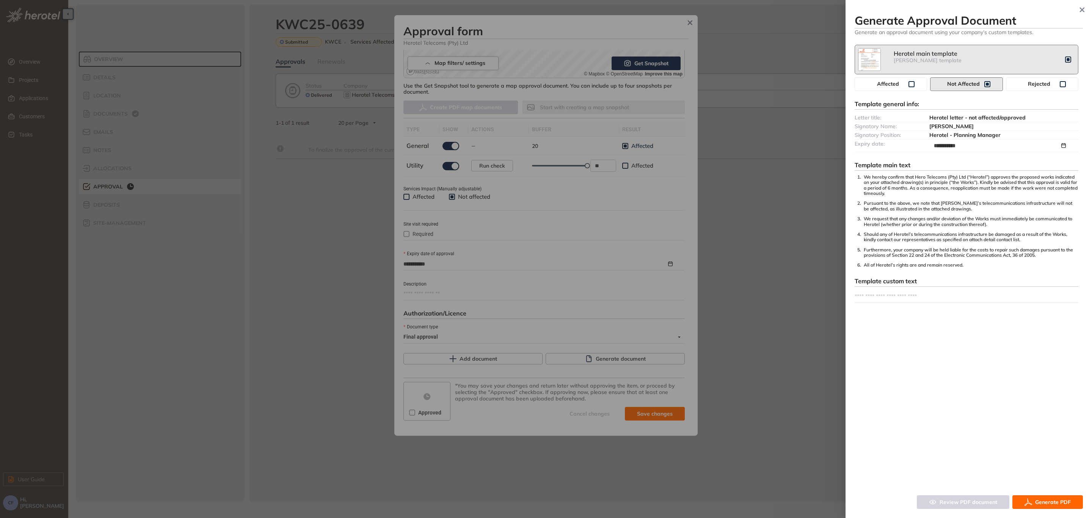
click at [1044, 505] on span "Generate PDF" at bounding box center [1053, 502] width 36 height 8
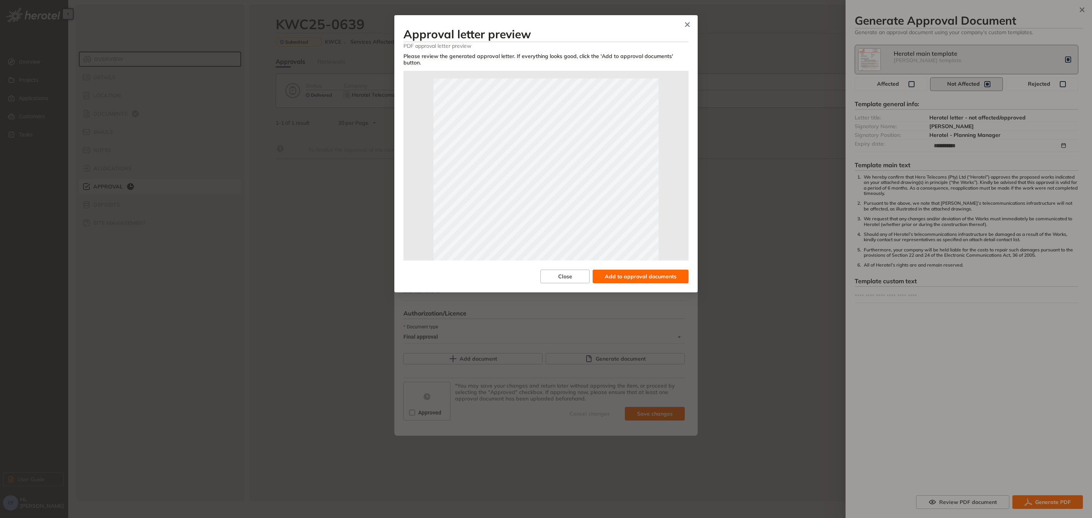
click at [639, 272] on span "Add to approval documents" at bounding box center [641, 276] width 72 height 8
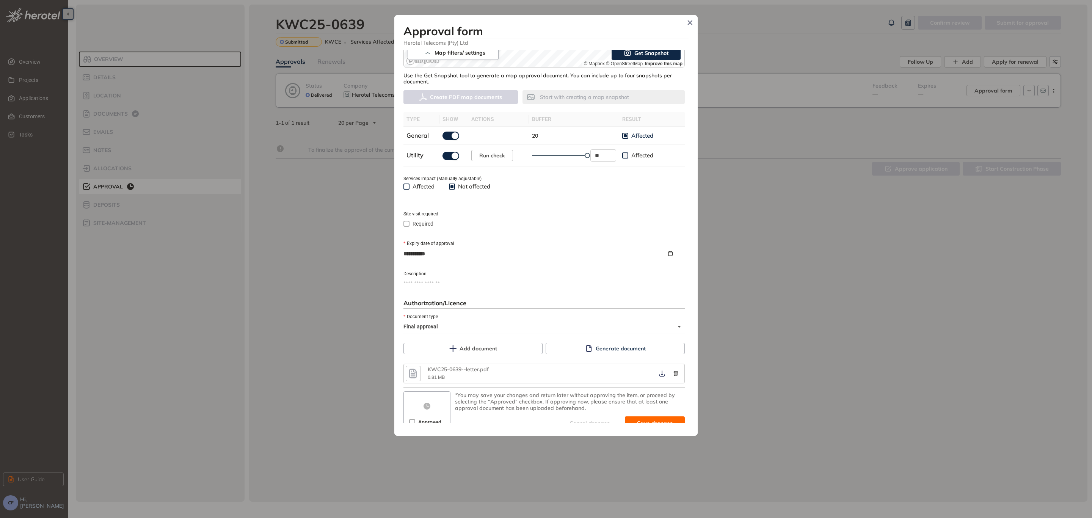
scroll to position [193, 0]
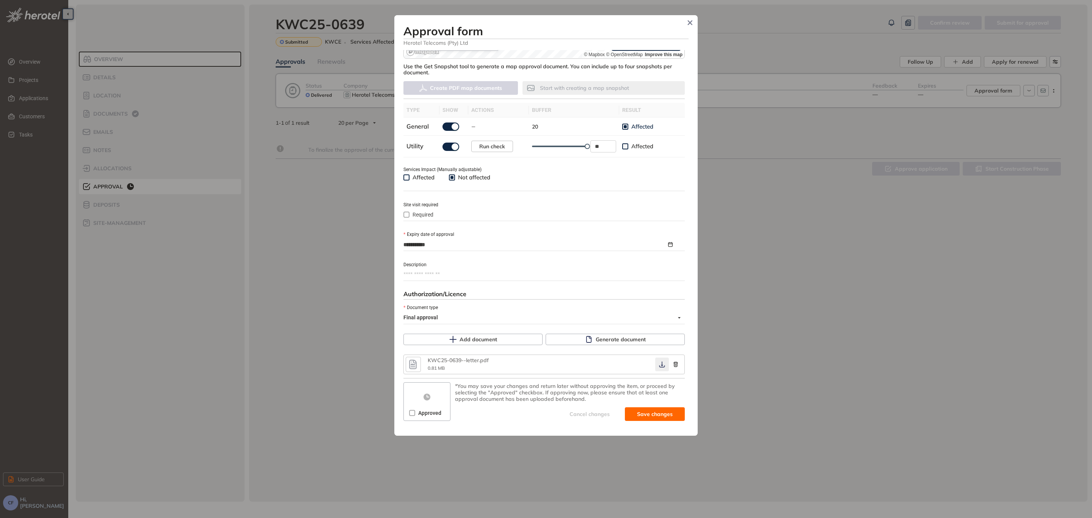
click at [658, 361] on icon "button" at bounding box center [662, 364] width 8 height 6
click at [625, 411] on span "Save and approve" at bounding box center [648, 414] width 47 height 8
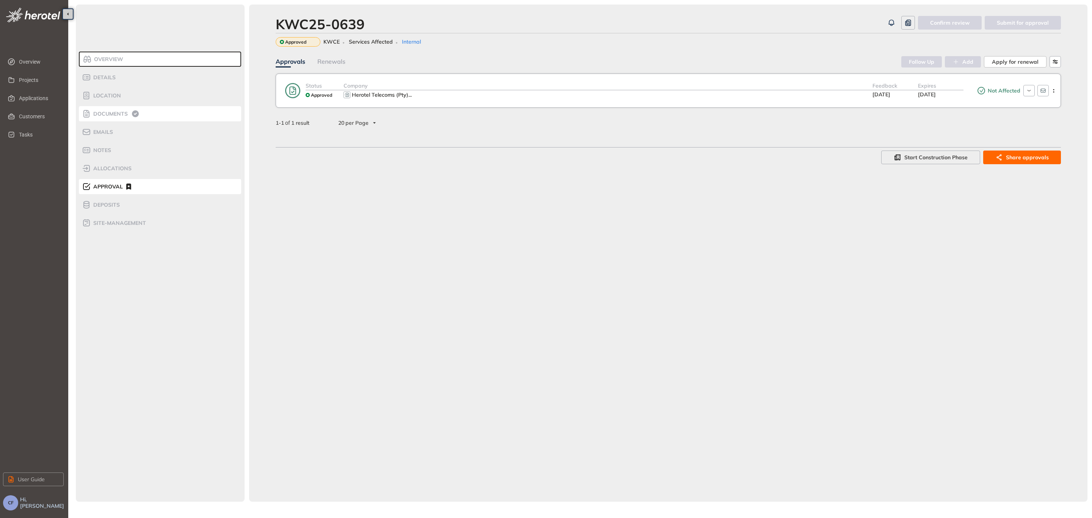
click at [108, 114] on span "Documents" at bounding box center [109, 114] width 37 height 6
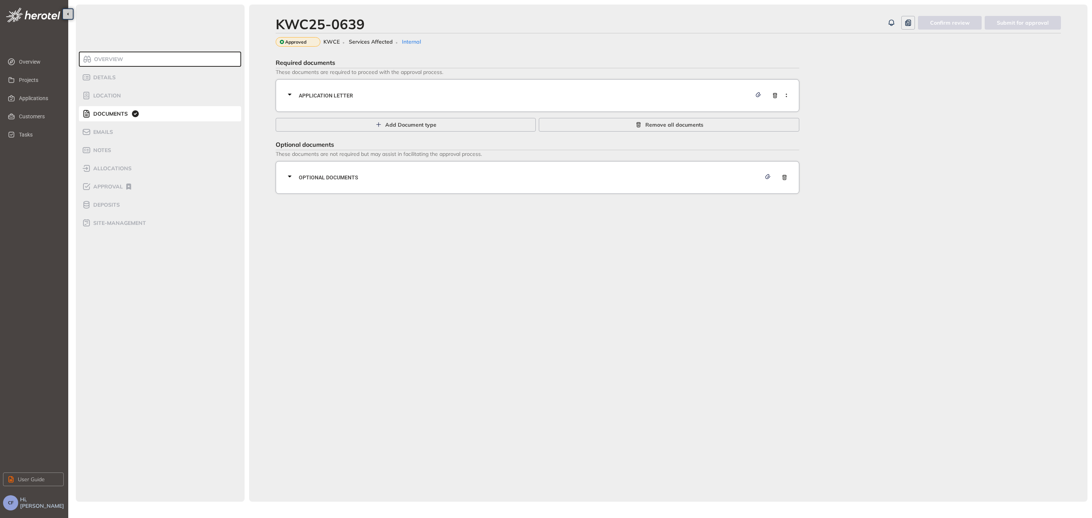
click at [340, 92] on span "Application letter" at bounding box center [525, 95] width 453 height 8
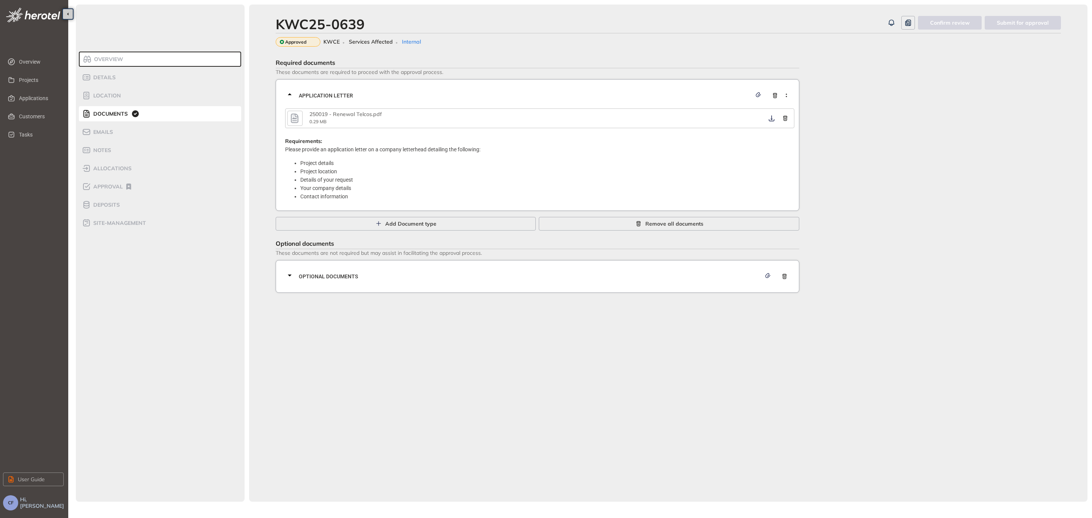
click at [293, 121] on icon "button" at bounding box center [294, 118] width 11 height 14
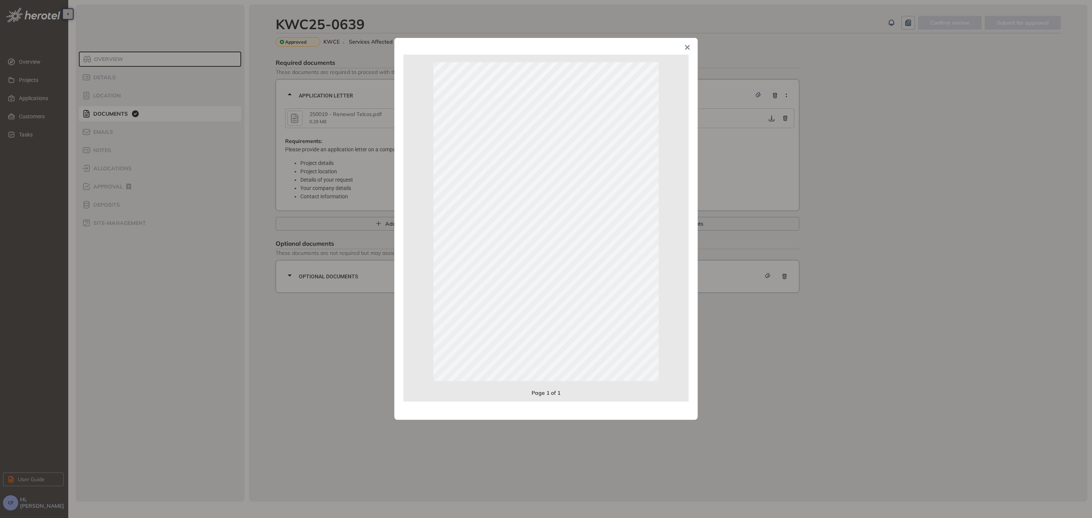
click at [688, 51] on span "Close" at bounding box center [687, 48] width 20 height 20
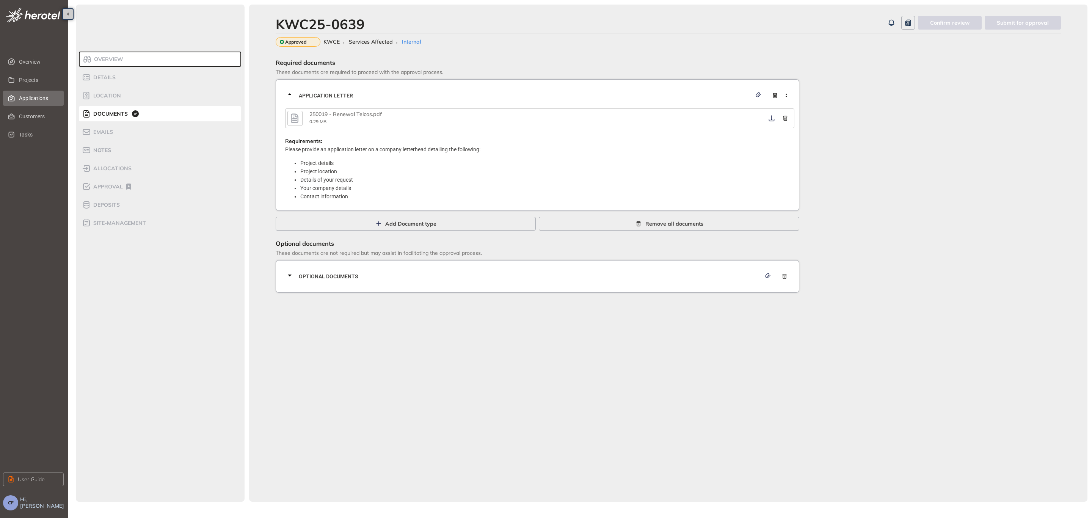
click at [43, 98] on span "Applications" at bounding box center [38, 98] width 39 height 15
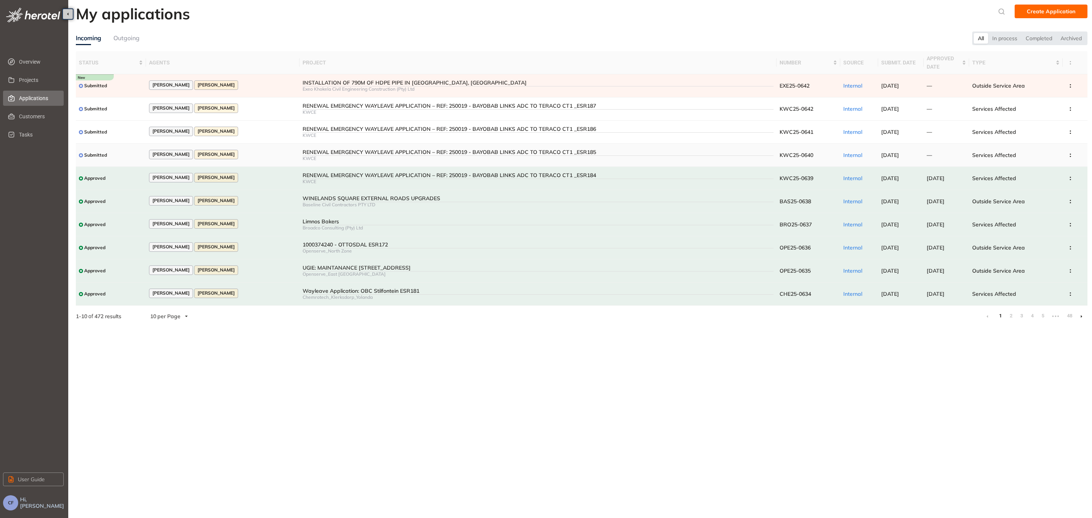
click at [555, 153] on div "RENEWAL EMERGENCY WAYLEAVE APPLICATION – REF: 250019 - BAYOBAB LINKS ADC TO TER…" at bounding box center [538, 152] width 471 height 6
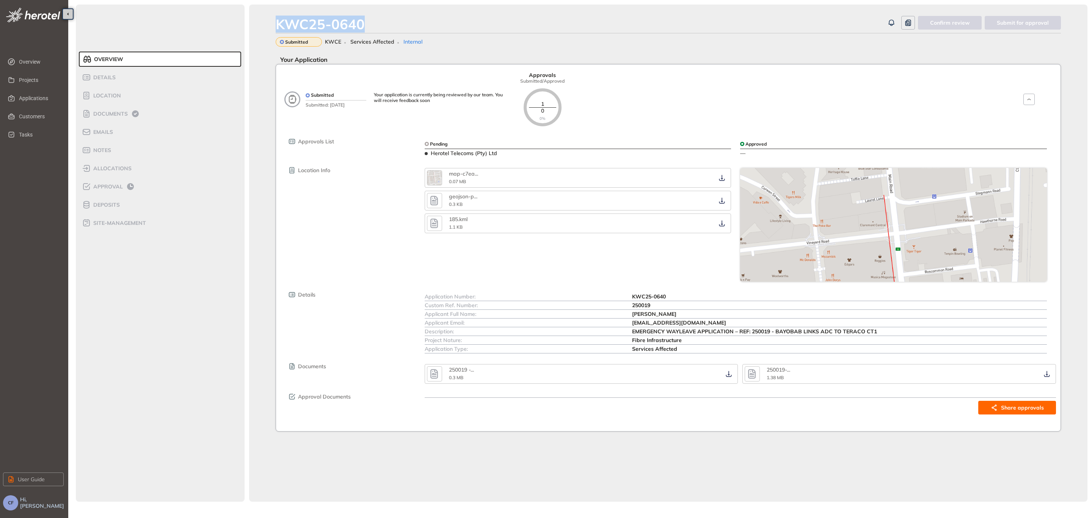
drag, startPoint x: 350, startPoint y: 22, endPoint x: 273, endPoint y: 25, distance: 77.0
click at [273, 25] on div "KWC25-0640 Confirm review Submit for approval Submitted KWCE Services Affected …" at bounding box center [668, 253] width 838 height 497
click at [98, 98] on span "Location" at bounding box center [106, 96] width 30 height 6
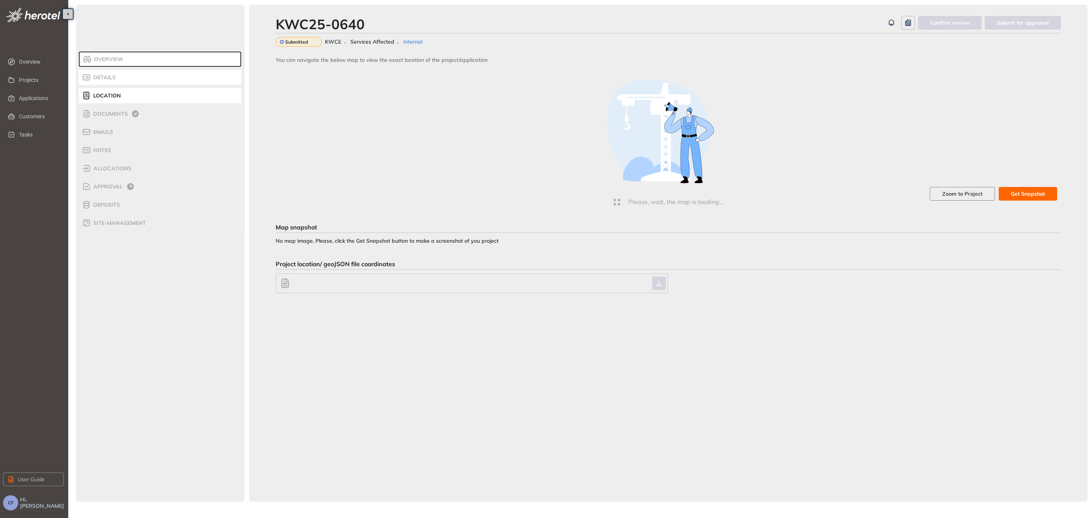
click at [105, 80] on span "Details" at bounding box center [103, 77] width 25 height 6
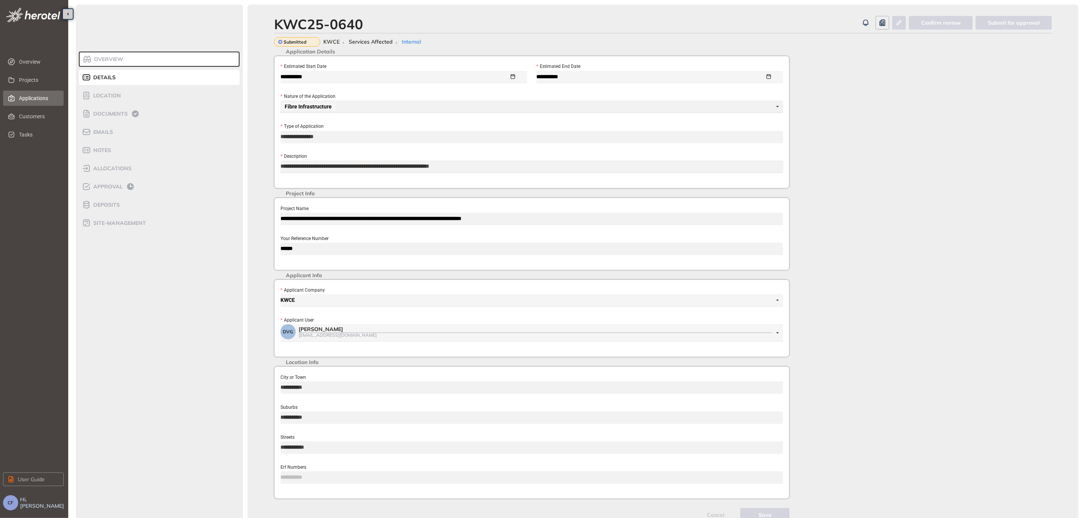
click at [25, 97] on span "Applications" at bounding box center [38, 98] width 39 height 15
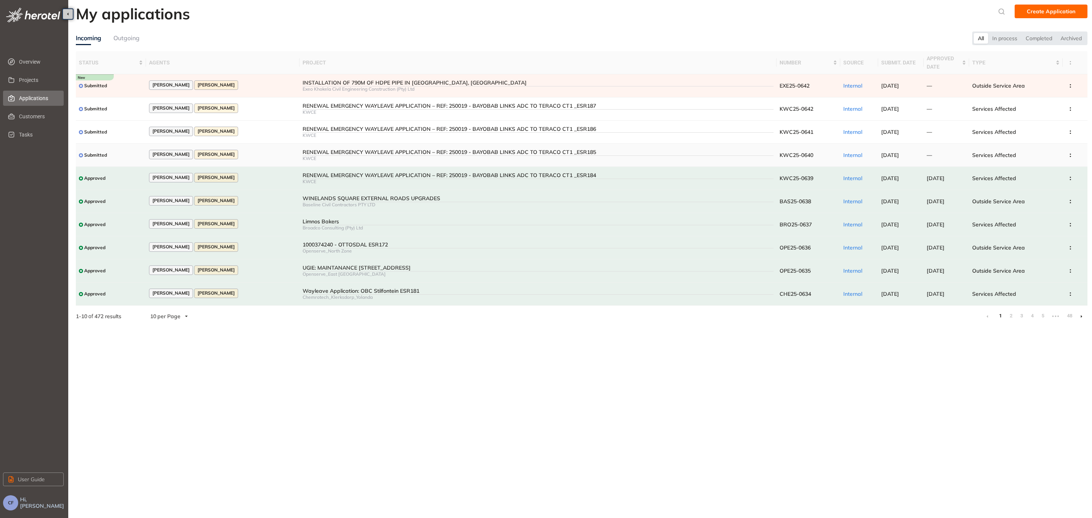
click at [273, 152] on div "[PERSON_NAME] [PERSON_NAME]" at bounding box center [222, 155] width 147 height 10
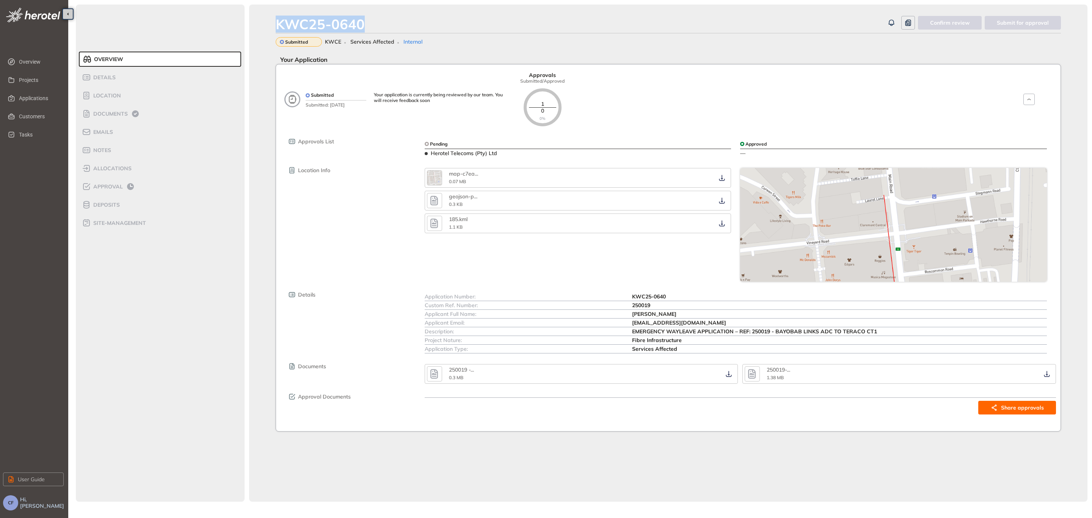
drag, startPoint x: 370, startPoint y: 25, endPoint x: 256, endPoint y: 23, distance: 113.8
click at [256, 23] on div "KWC25-0640 Confirm review Submit for approval Submitted KWCE Services Affected …" at bounding box center [668, 253] width 838 height 497
copy div "KWC25-0640"
click at [30, 99] on span "Applications" at bounding box center [38, 98] width 39 height 15
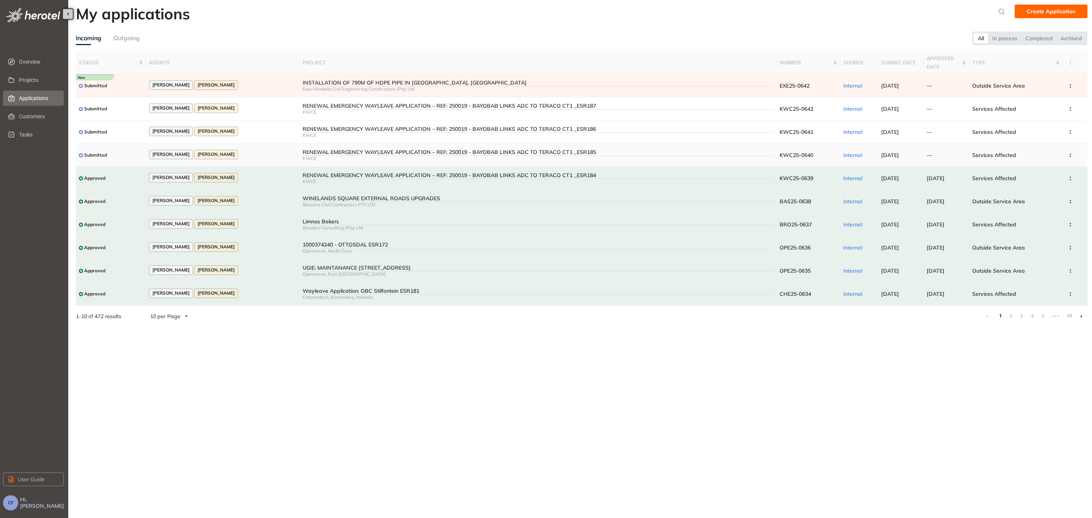
click at [532, 147] on td "RENEWAL EMERGENCY WAYLEAVE APPLICATION – REF: 250019 - BAYOBAB LINKS ADC TO TER…" at bounding box center [538, 155] width 477 height 23
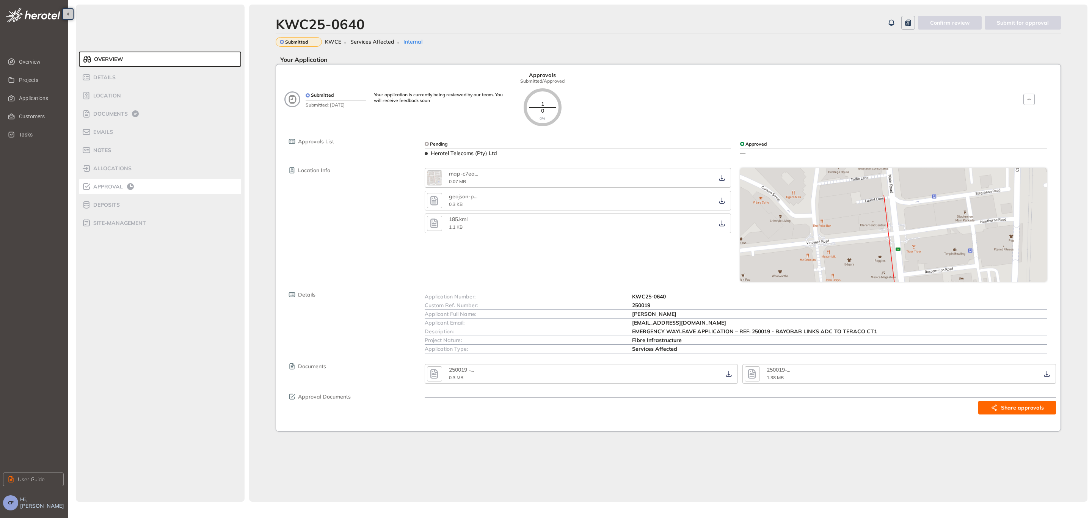
click at [106, 184] on span "Approval" at bounding box center [107, 187] width 32 height 6
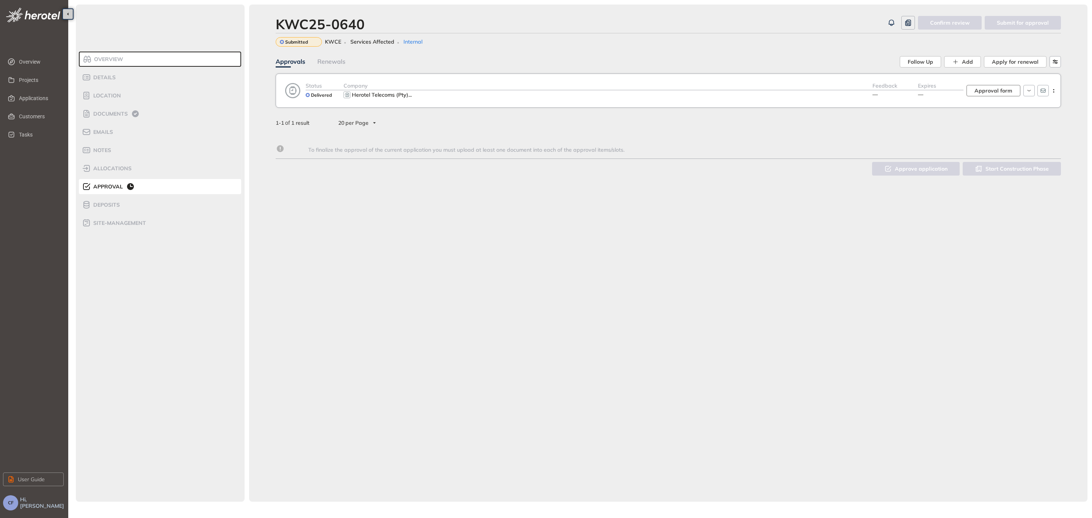
click at [1006, 92] on span "Approval form" at bounding box center [993, 90] width 38 height 8
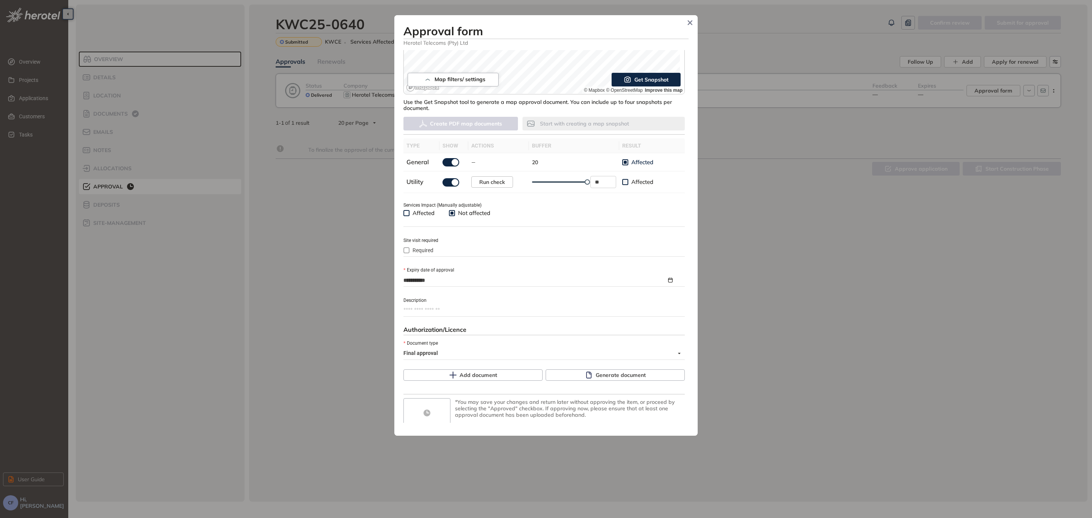
scroll to position [174, 0]
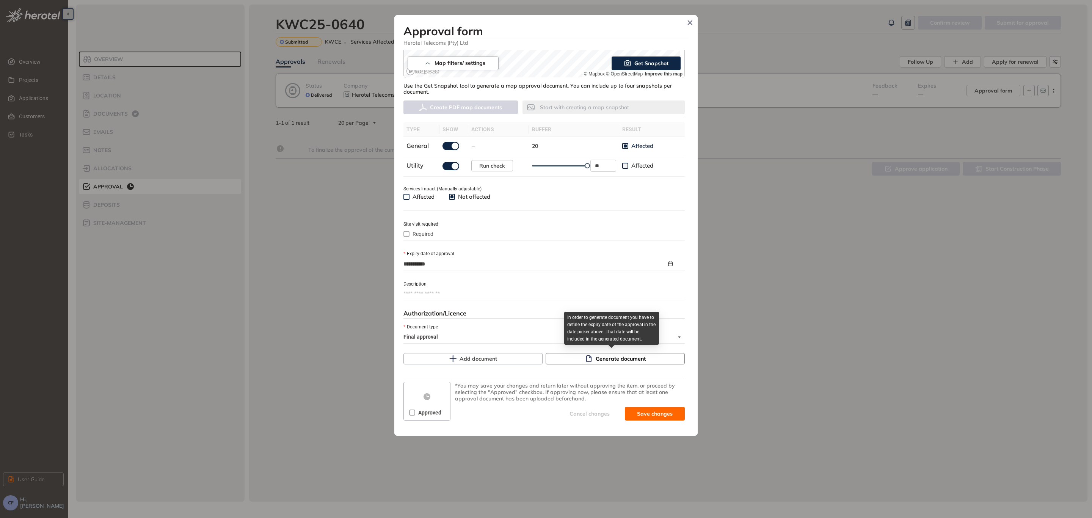
click at [620, 359] on span "Generate document" at bounding box center [621, 359] width 50 height 8
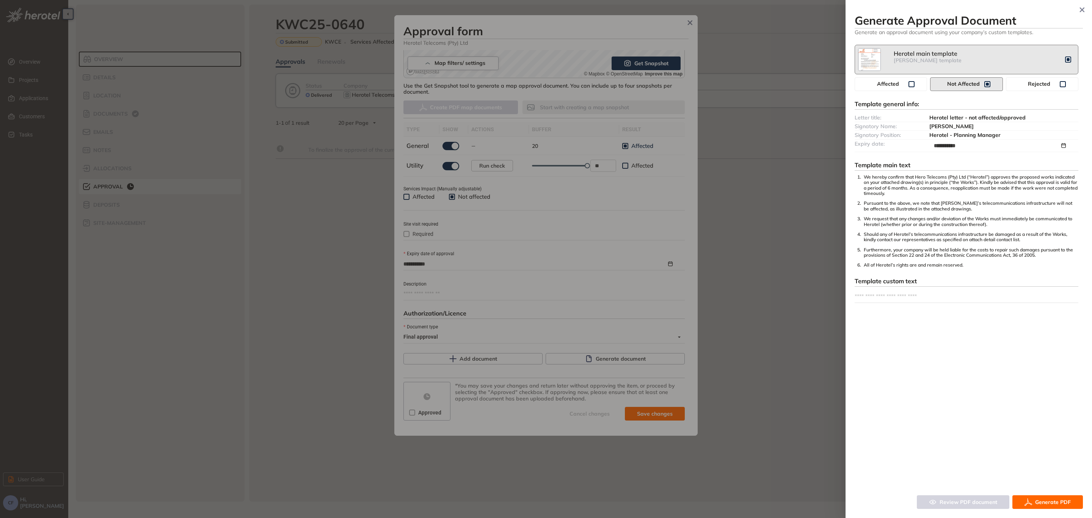
click at [1048, 500] on span "Generate PDF" at bounding box center [1053, 502] width 36 height 8
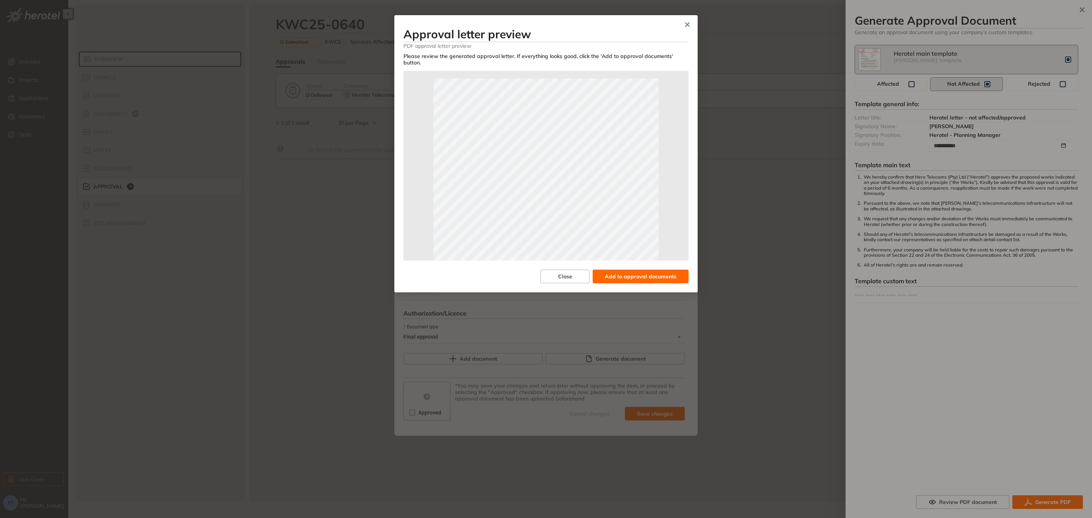
click at [642, 272] on span "Add to approval documents" at bounding box center [641, 276] width 72 height 8
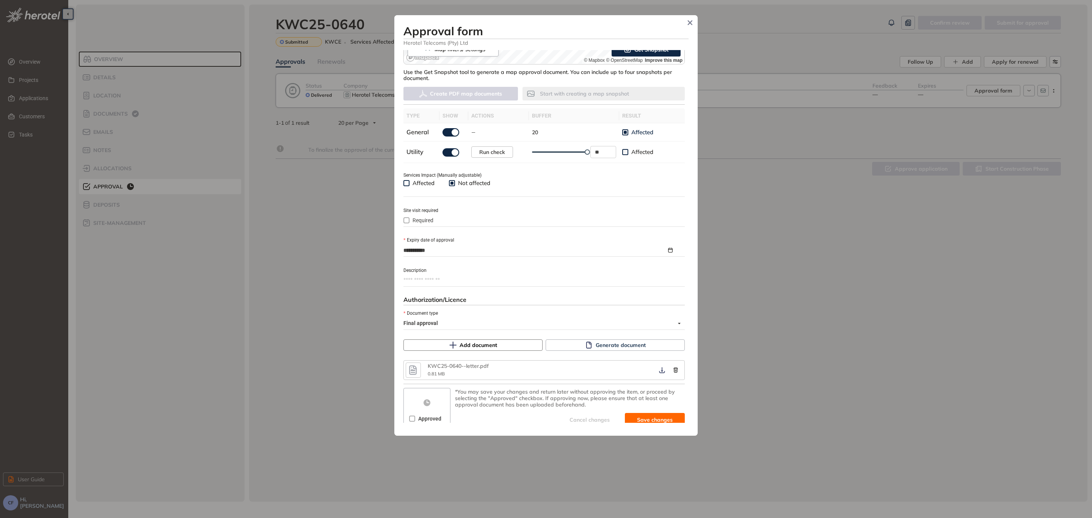
scroll to position [193, 0]
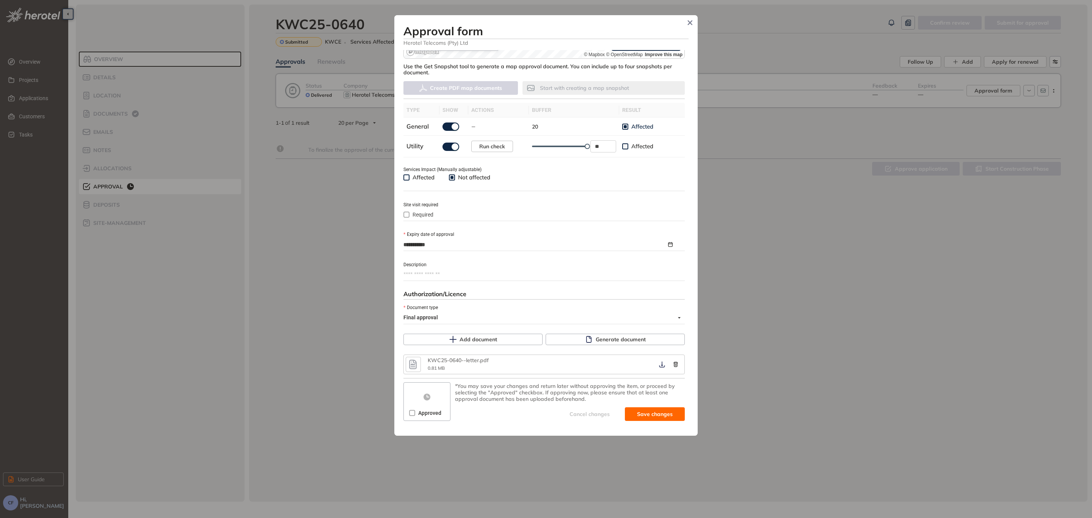
click at [425, 414] on span "Approved" at bounding box center [429, 413] width 29 height 8
click at [664, 413] on span "Save and approve" at bounding box center [648, 414] width 47 height 8
type textarea "**********"
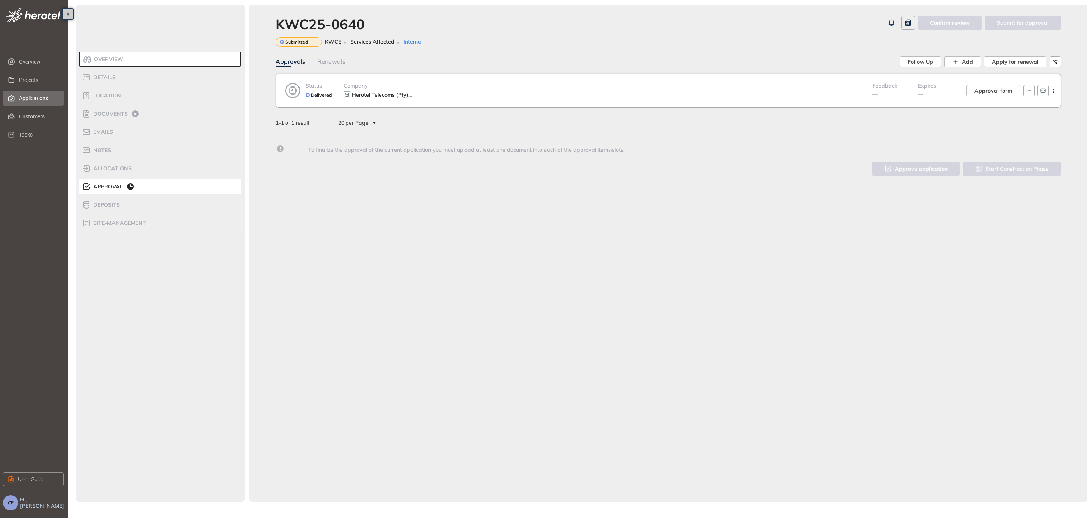
click at [39, 97] on span "Applications" at bounding box center [38, 98] width 39 height 15
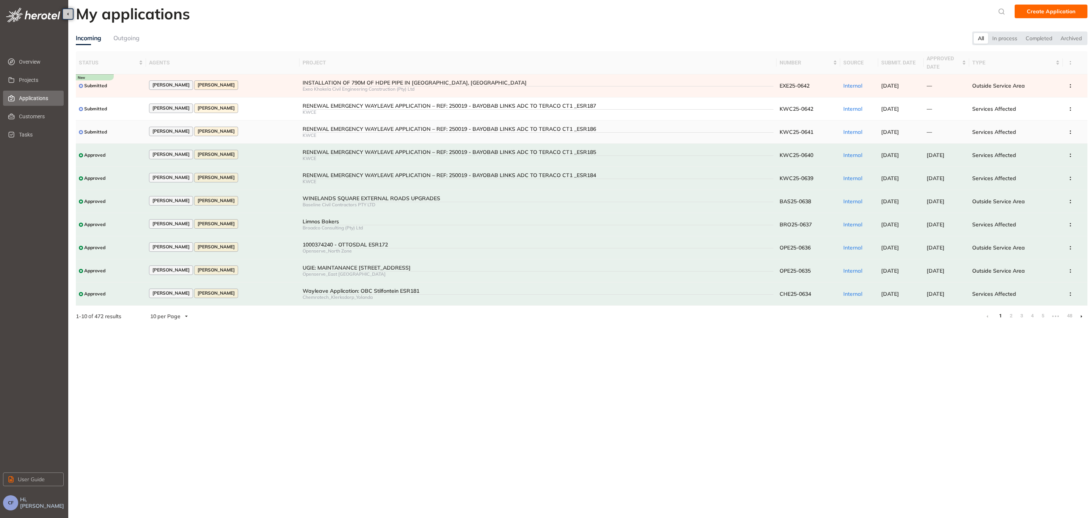
click at [337, 125] on td "RENEWAL EMERGENCY WAYLEAVE APPLICATION – REF: 250019 - BAYOBAB LINKS ADC TO TER…" at bounding box center [538, 132] width 477 height 23
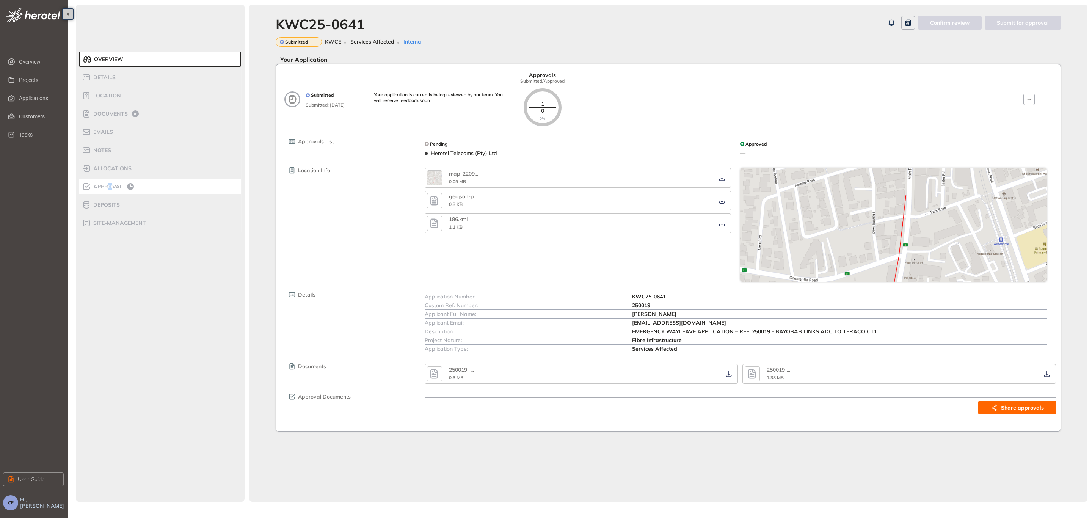
click at [111, 183] on div "Approval" at bounding box center [114, 186] width 64 height 9
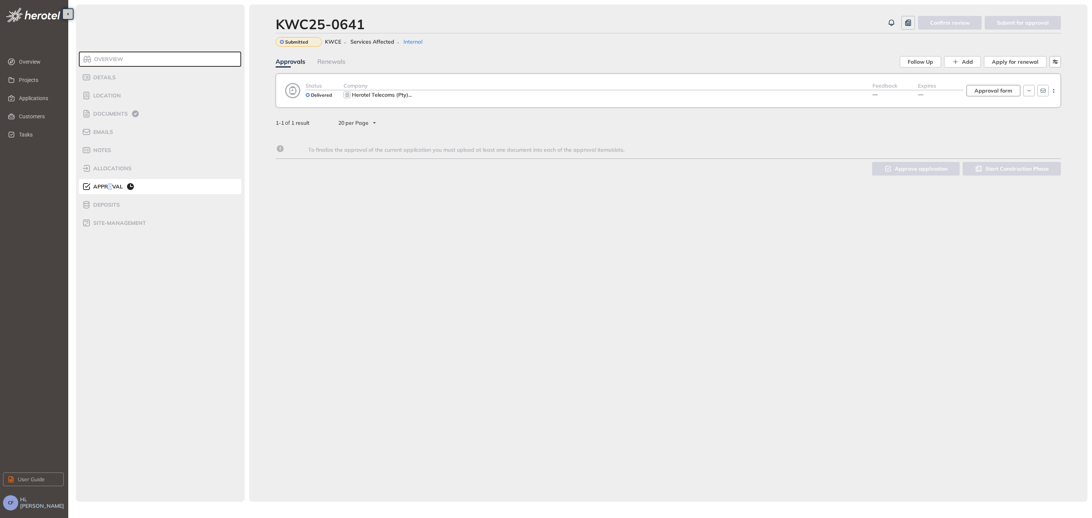
click at [988, 93] on span "Approval form" at bounding box center [993, 90] width 38 height 8
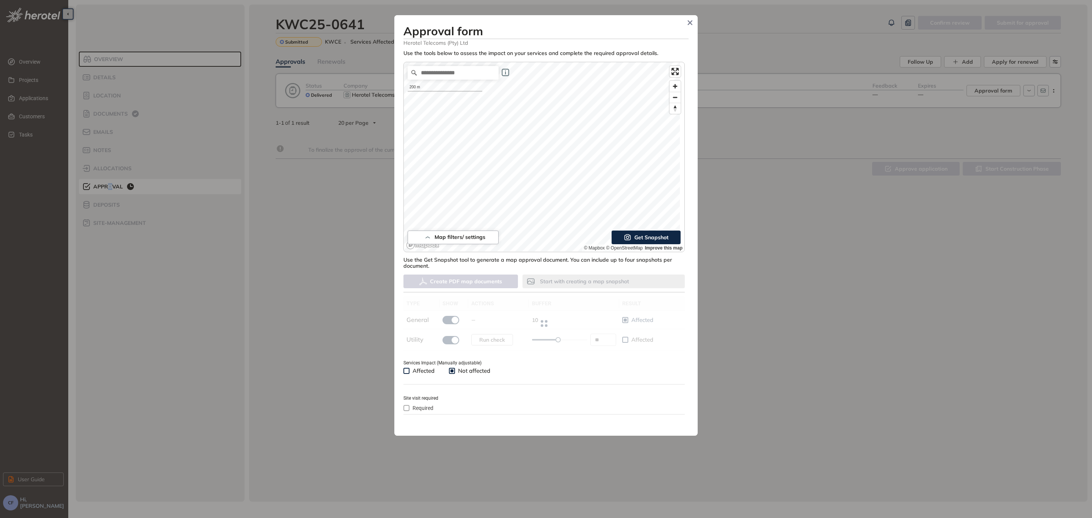
type input "**"
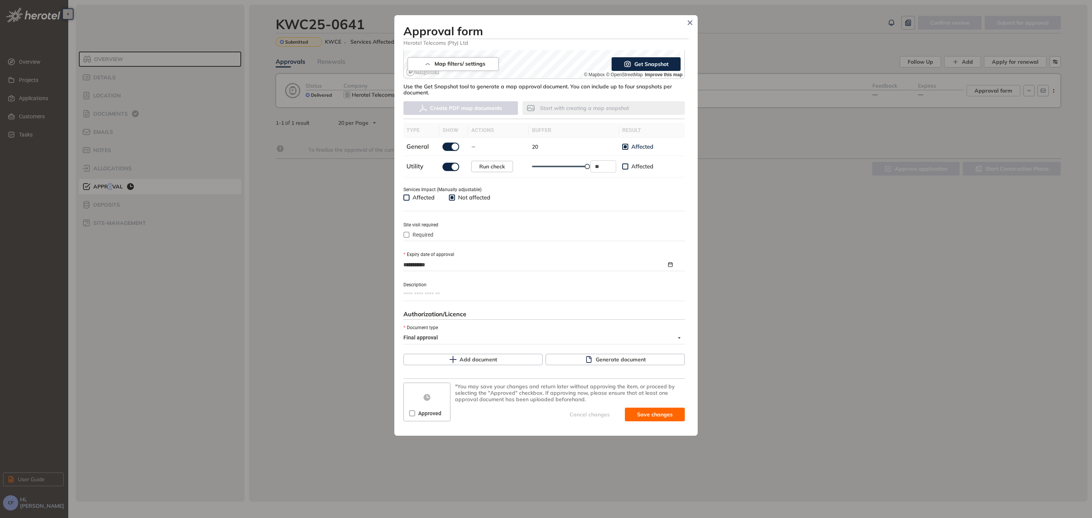
scroll to position [174, 0]
click at [621, 355] on span "Generate document" at bounding box center [621, 359] width 50 height 8
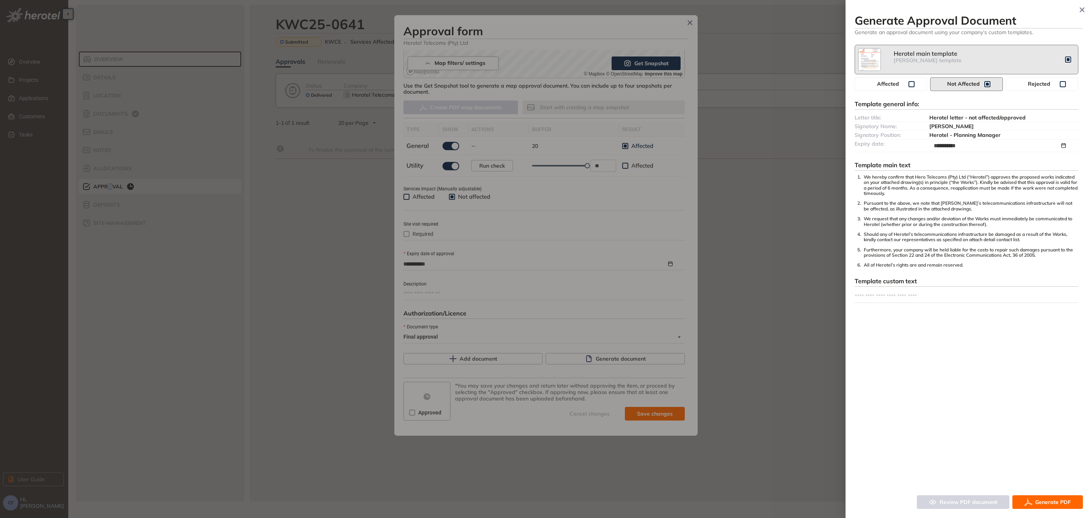
click at [1036, 497] on button "Generate PDF" at bounding box center [1047, 502] width 71 height 14
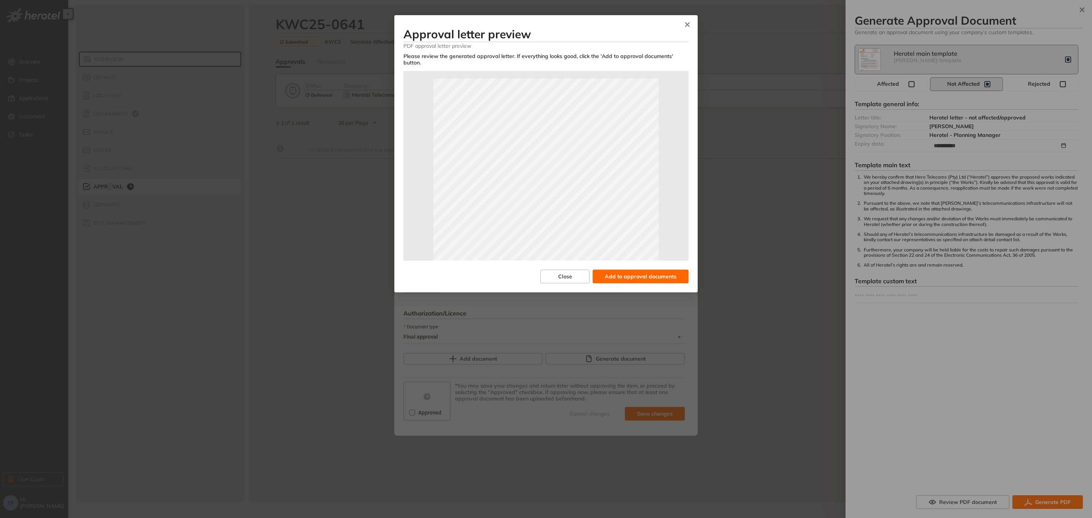
click at [647, 272] on span "Add to approval documents" at bounding box center [641, 276] width 72 height 8
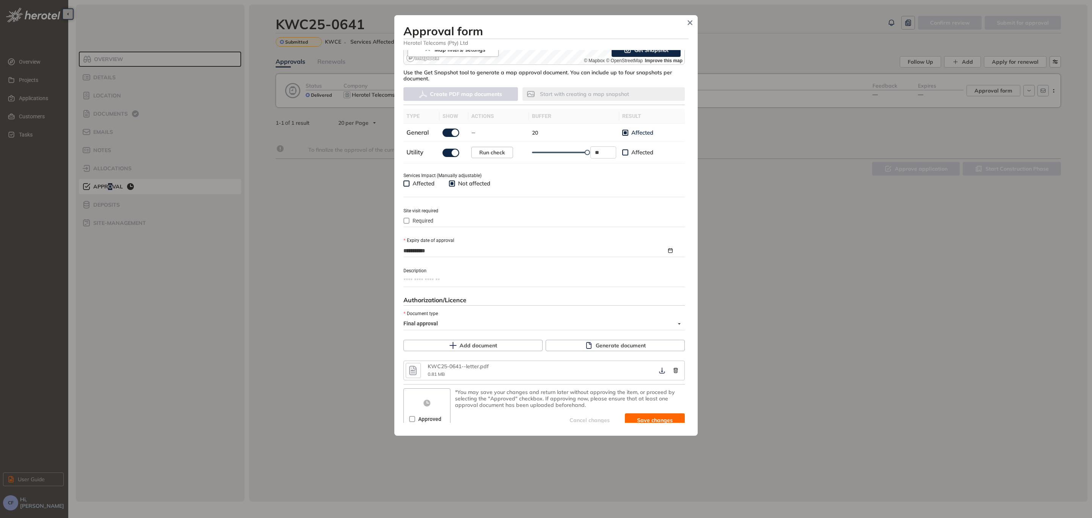
scroll to position [193, 0]
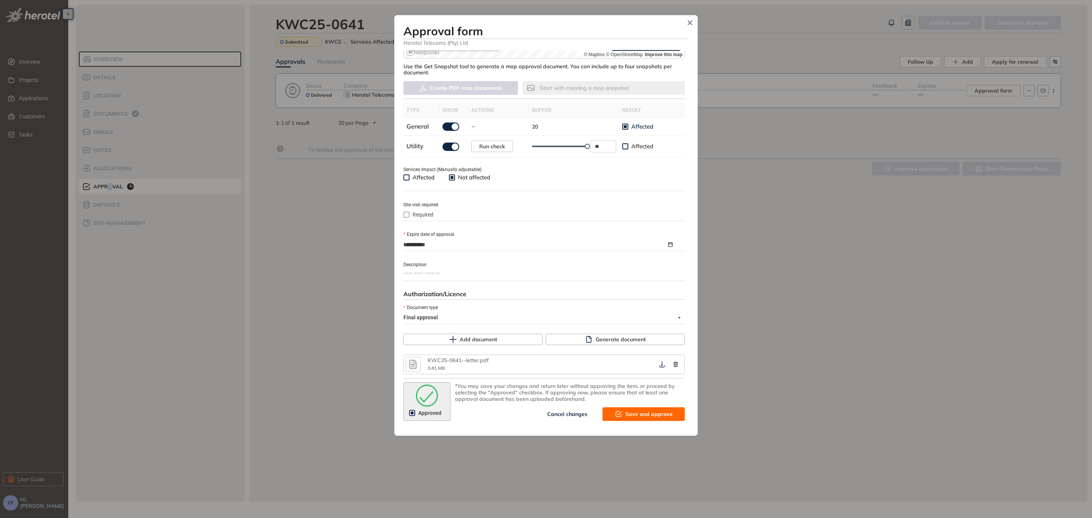
click at [630, 410] on span "Save and approve" at bounding box center [648, 414] width 47 height 8
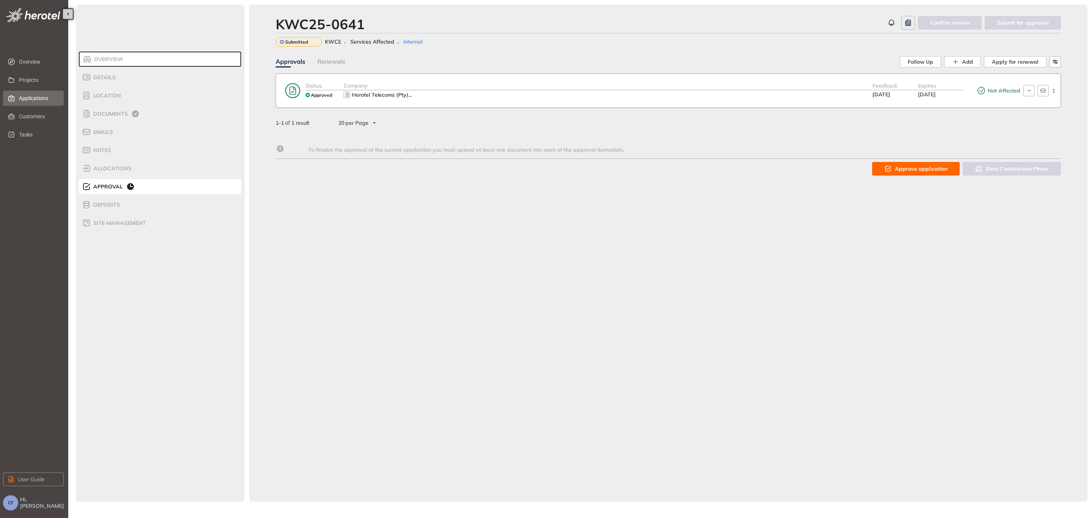
click at [38, 96] on span "Applications" at bounding box center [38, 98] width 39 height 15
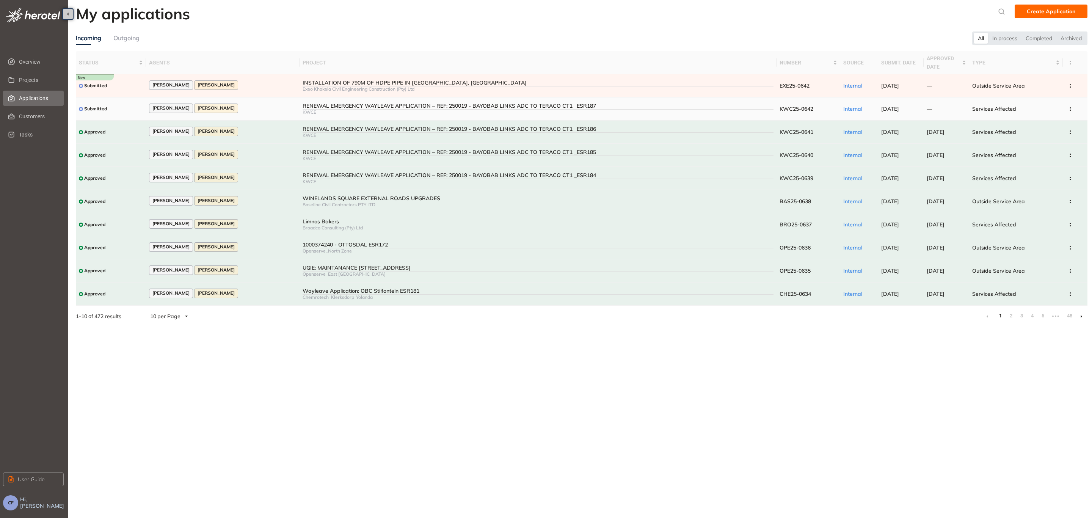
click at [335, 105] on div "RENEWAL EMERGENCY WAYLEAVE APPLICATION – REF: 250019 - BAYOBAB LINKS ADC TO TER…" at bounding box center [538, 106] width 471 height 6
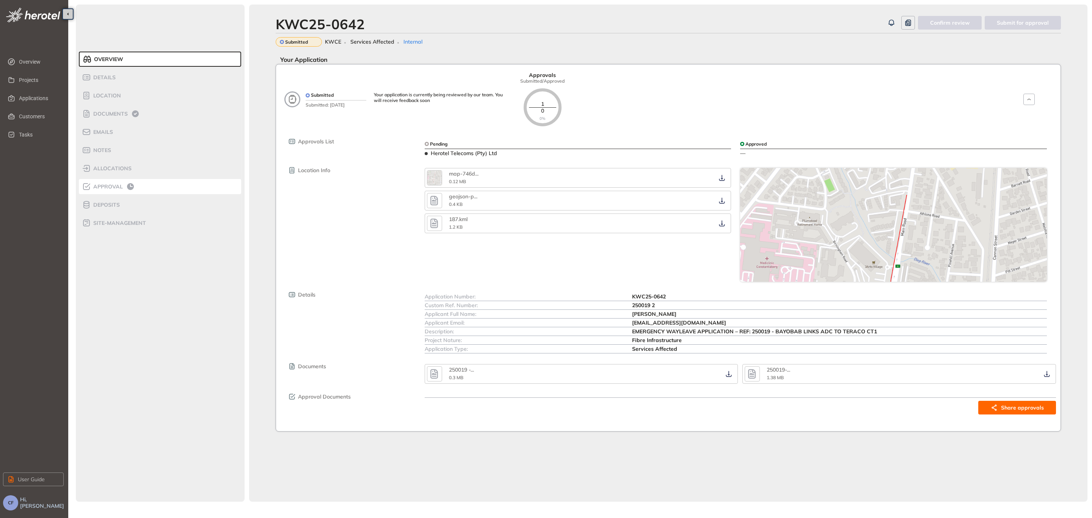
click at [114, 189] on span "Approval" at bounding box center [107, 187] width 32 height 6
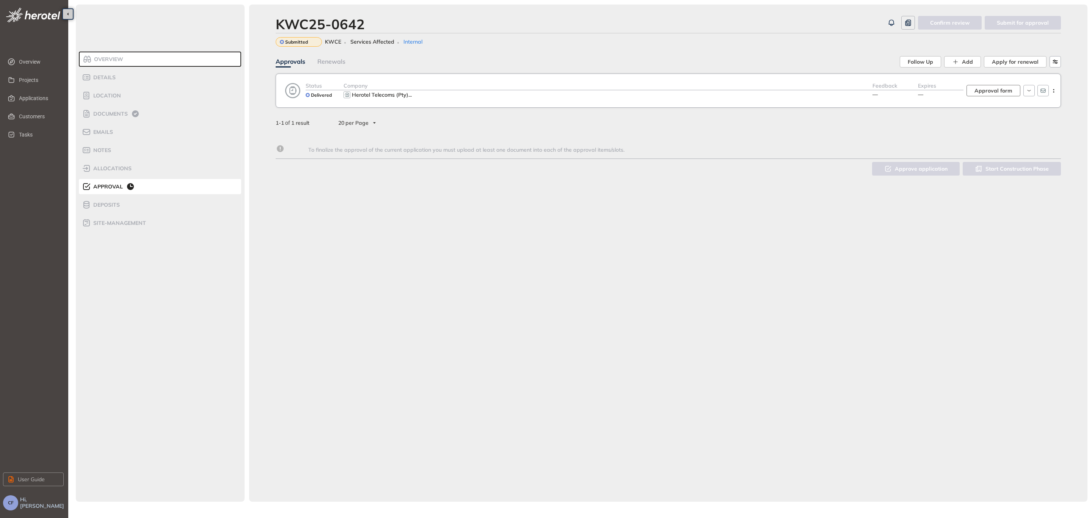
click at [991, 91] on span "Approval form" at bounding box center [993, 90] width 38 height 8
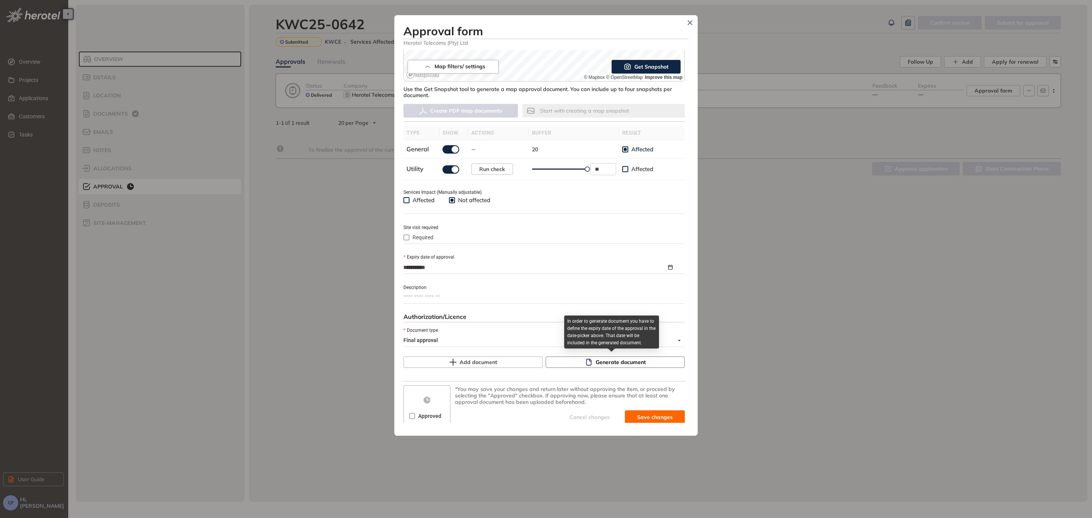
scroll to position [174, 0]
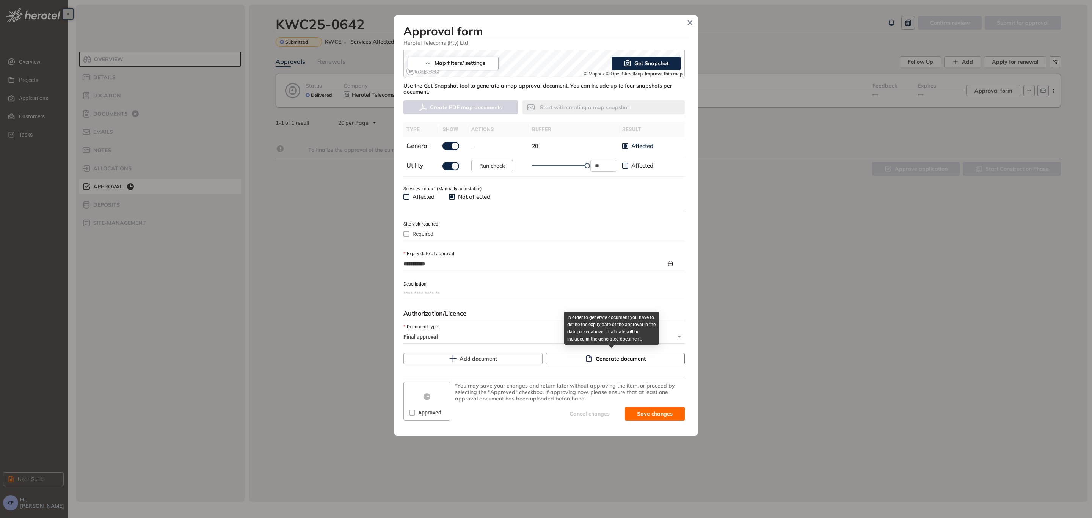
click at [615, 362] on button "Generate document" at bounding box center [615, 358] width 139 height 11
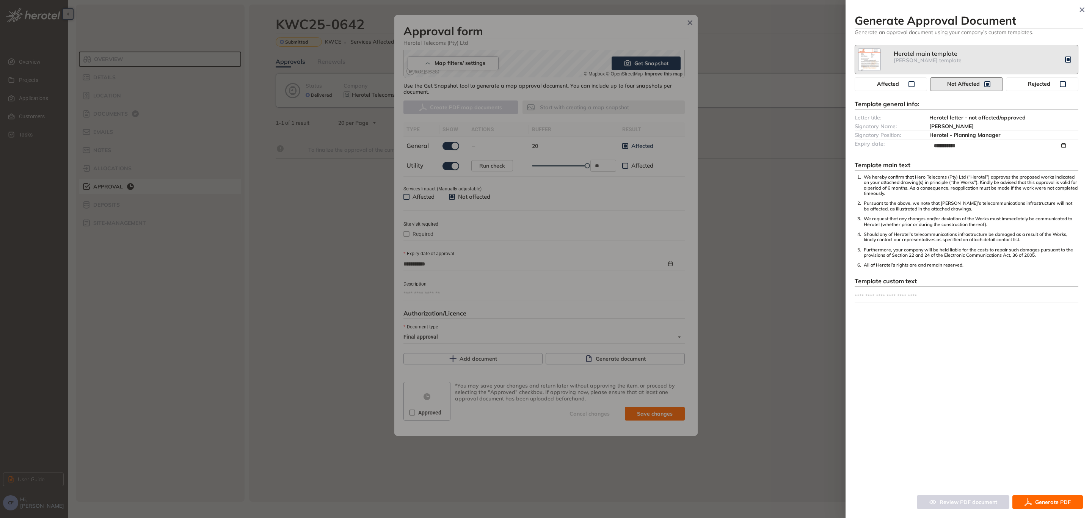
click at [1034, 500] on button "Generate PDF" at bounding box center [1047, 502] width 71 height 14
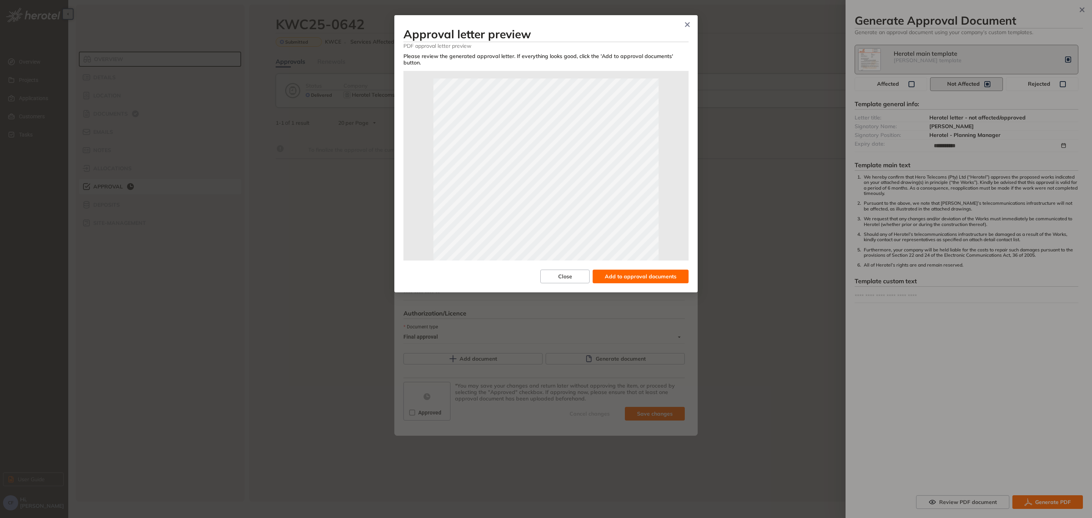
click at [654, 272] on span "Add to approval documents" at bounding box center [641, 276] width 72 height 8
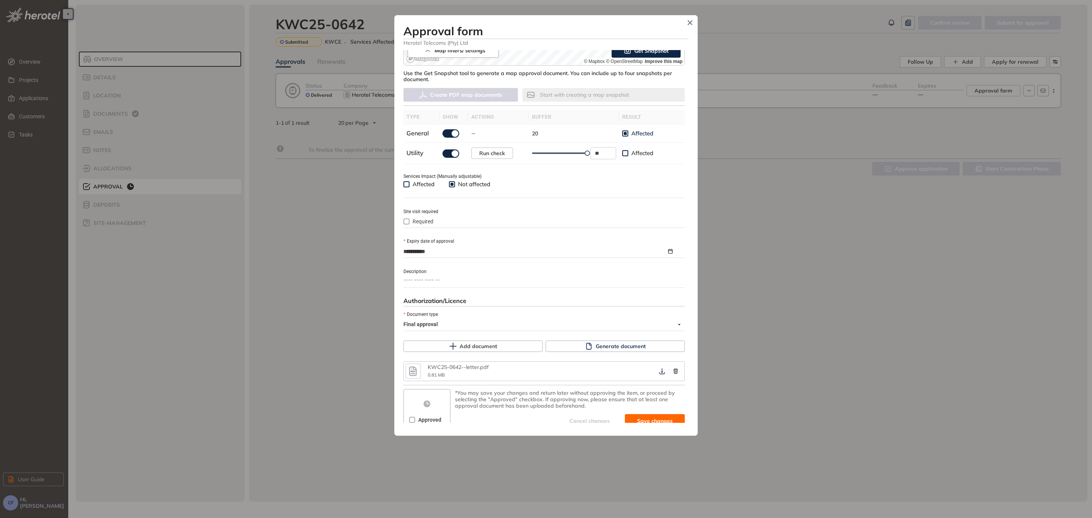
scroll to position [193, 0]
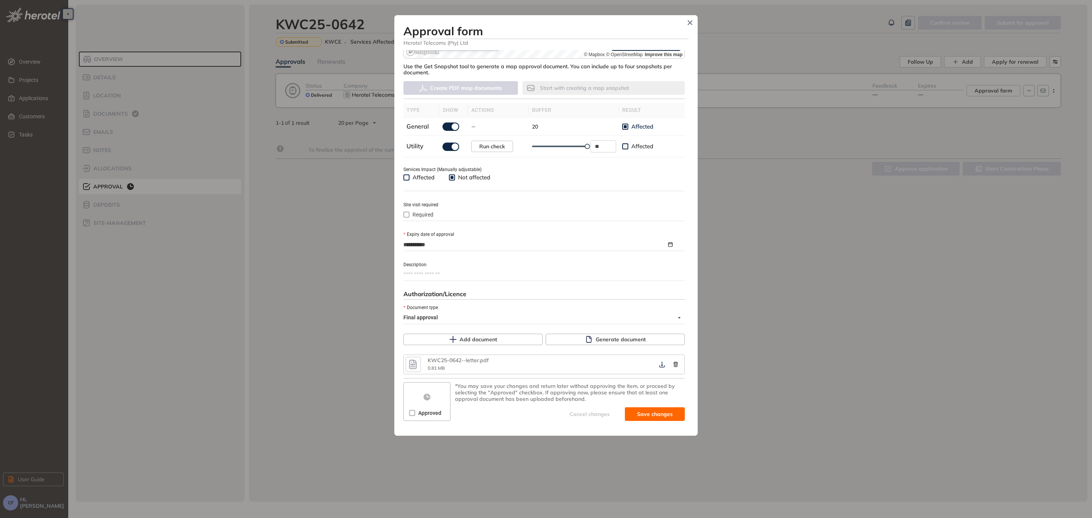
click at [423, 414] on span "Approved" at bounding box center [429, 413] width 29 height 8
click at [646, 414] on span "Save and approve" at bounding box center [648, 414] width 47 height 8
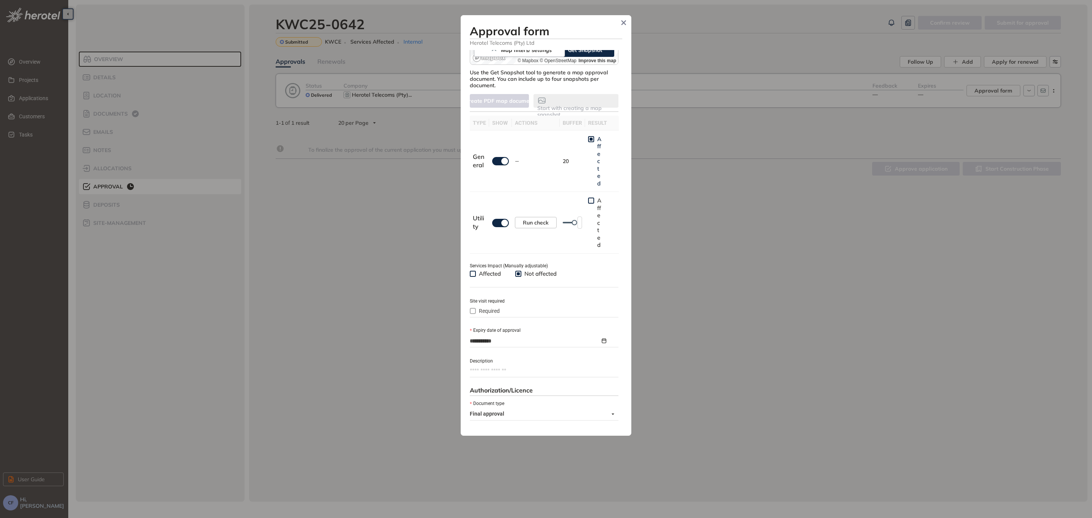
scroll to position [200, 0]
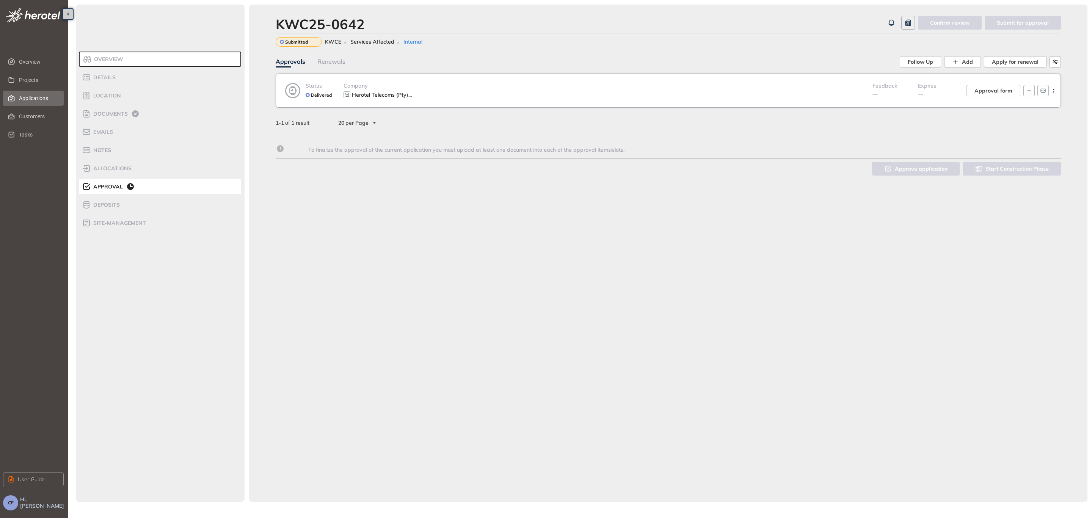
click at [40, 95] on span "Applications" at bounding box center [38, 98] width 39 height 15
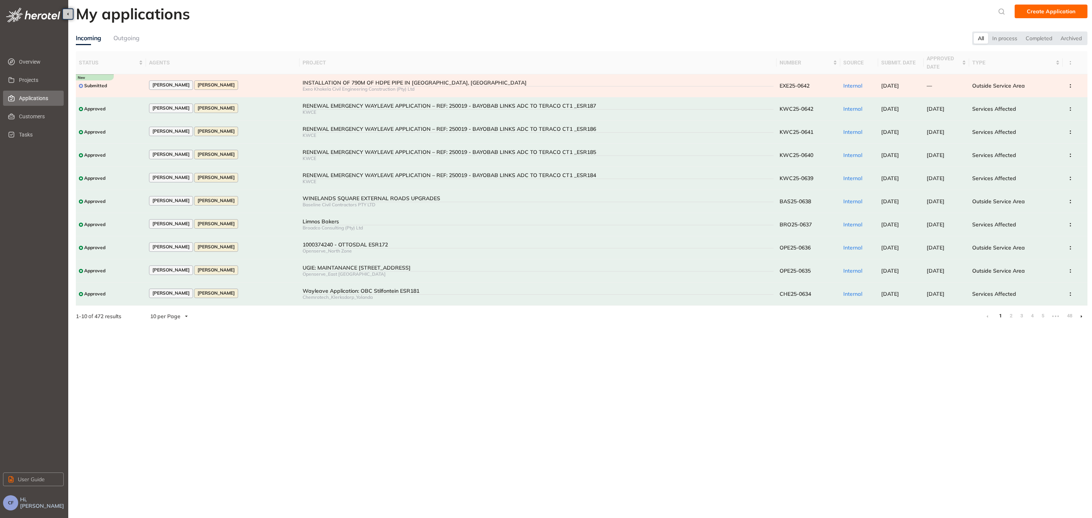
click at [381, 84] on div "INSTALLATION OF 790M OF HDPE PIPE IN [GEOGRAPHIC_DATA], [GEOGRAPHIC_DATA]" at bounding box center [538, 83] width 471 height 6
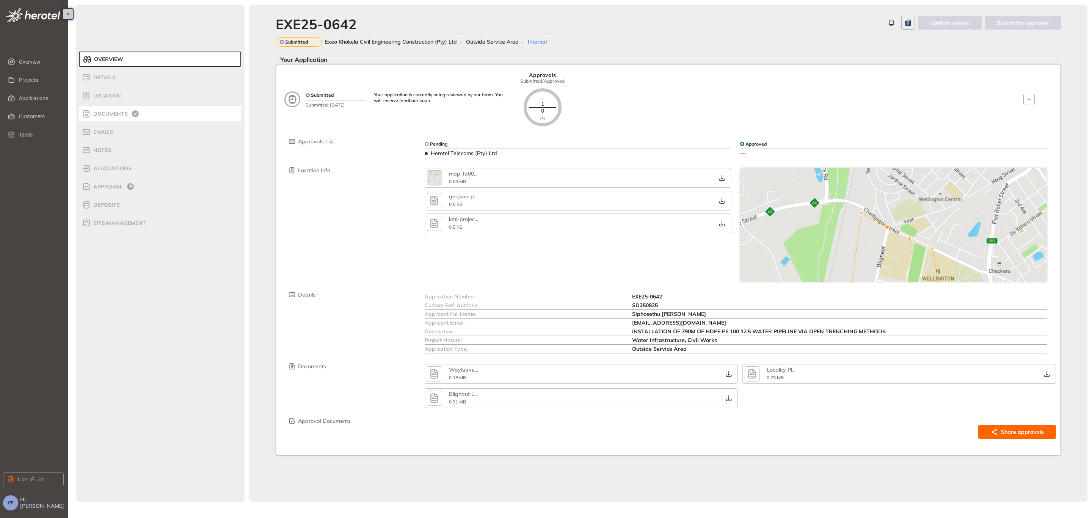
click at [113, 114] on span "Documents" at bounding box center [109, 114] width 37 height 6
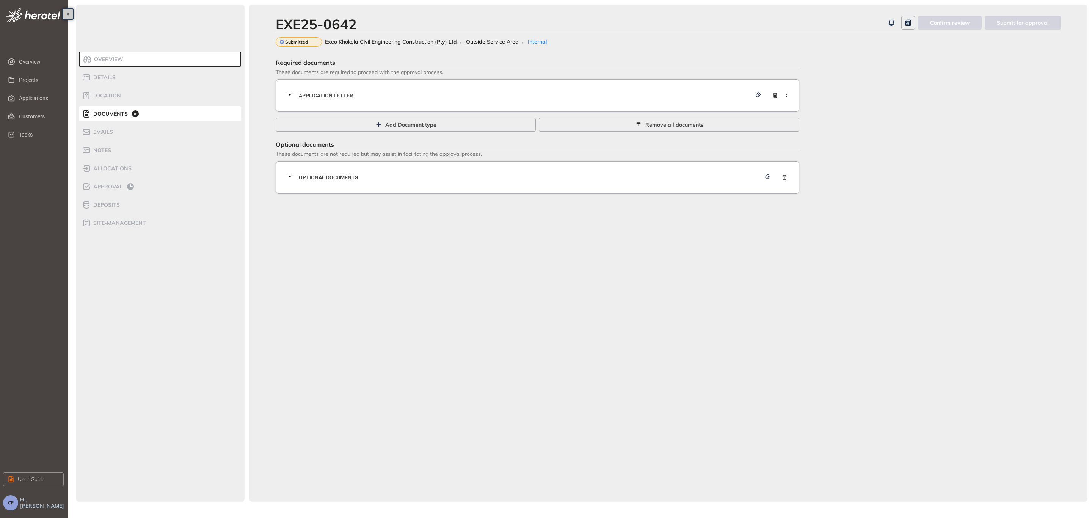
click at [461, 91] on div "Application letter" at bounding box center [539, 95] width 509 height 23
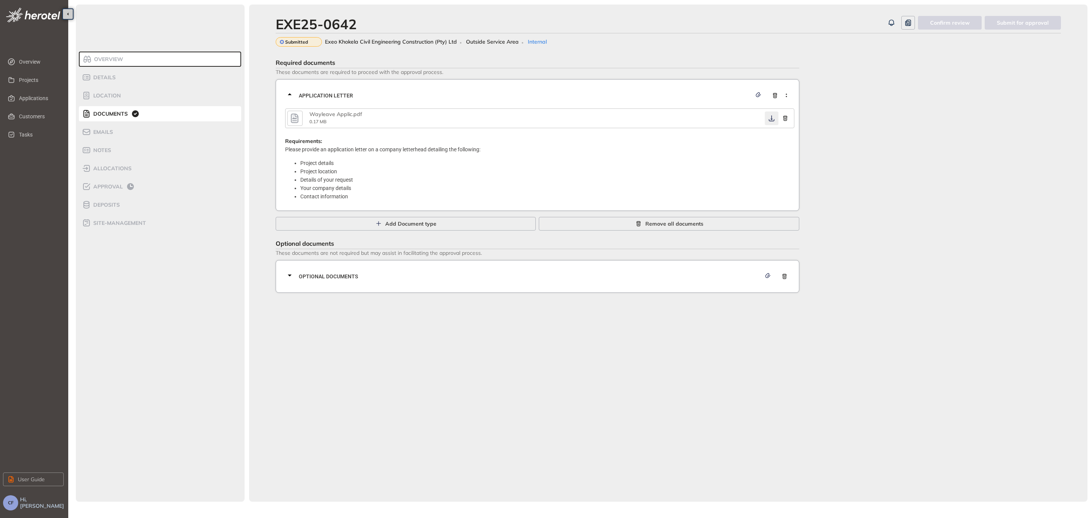
click at [767, 118] on button "button" at bounding box center [772, 118] width 14 height 14
click at [408, 276] on span "Optional documents" at bounding box center [530, 276] width 462 height 8
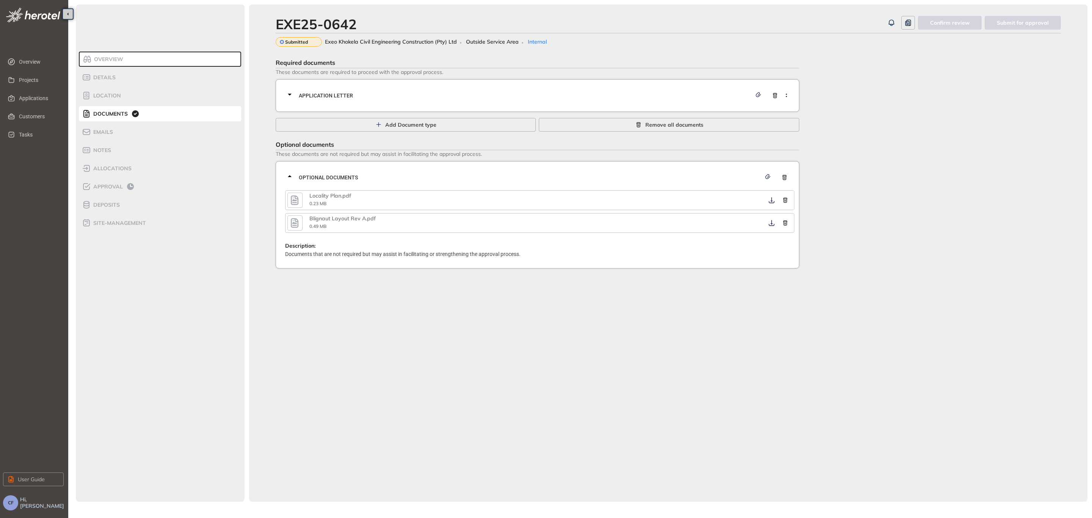
click at [602, 89] on div "Application letter" at bounding box center [539, 95] width 509 height 23
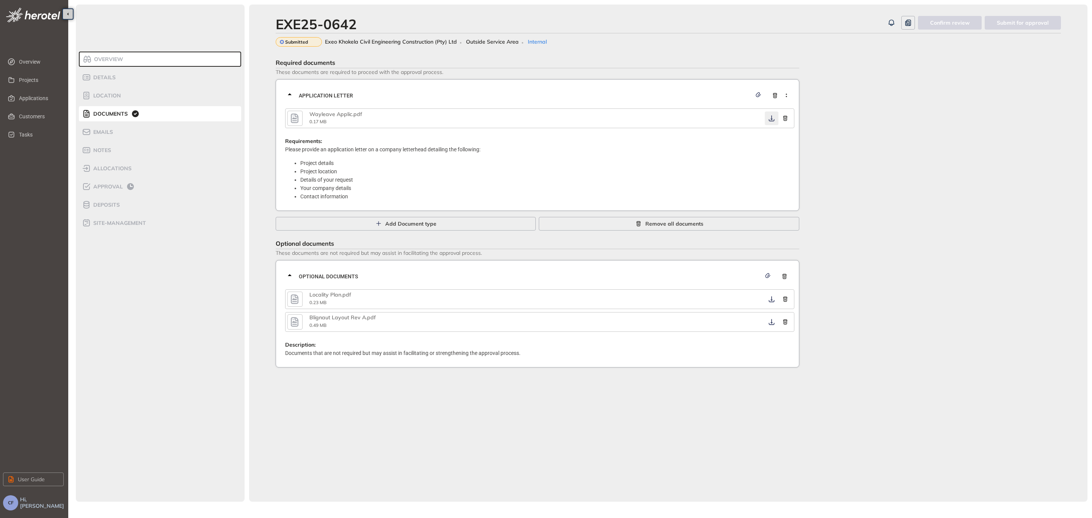
click at [772, 115] on icon "button" at bounding box center [772, 118] width 8 height 6
click at [770, 297] on icon "button" at bounding box center [772, 299] width 8 height 6
click at [771, 321] on icon "button" at bounding box center [772, 322] width 8 height 6
click at [105, 187] on span "Approval" at bounding box center [107, 187] width 32 height 6
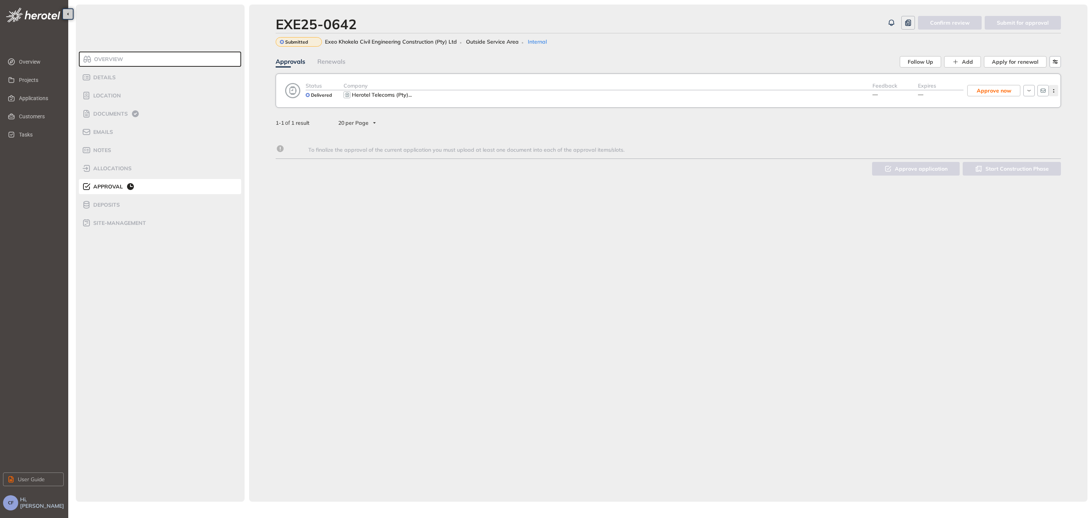
click at [1058, 89] on button "button" at bounding box center [1053, 90] width 9 height 11
click at [1038, 121] on span "View approval form" at bounding box center [1026, 122] width 52 height 6
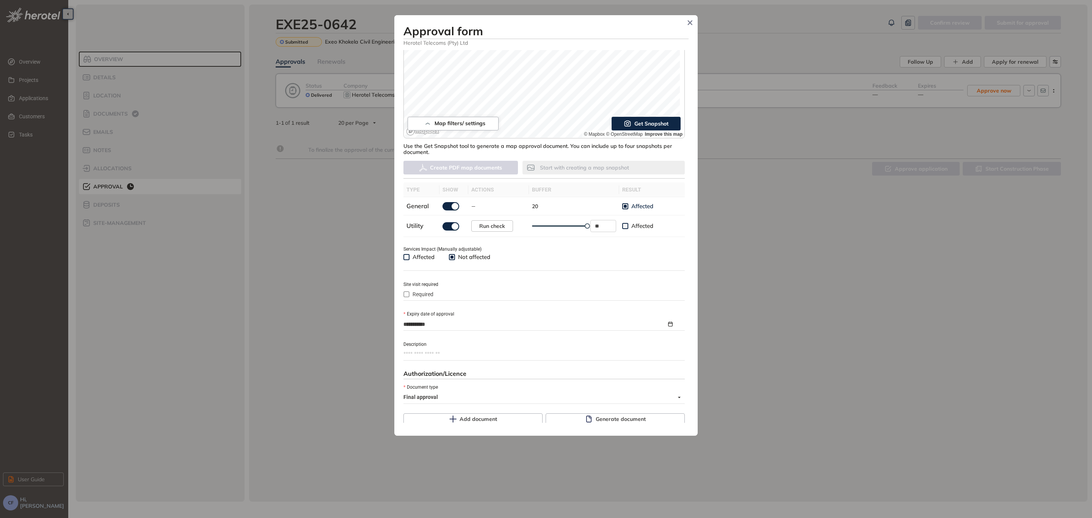
scroll to position [171, 0]
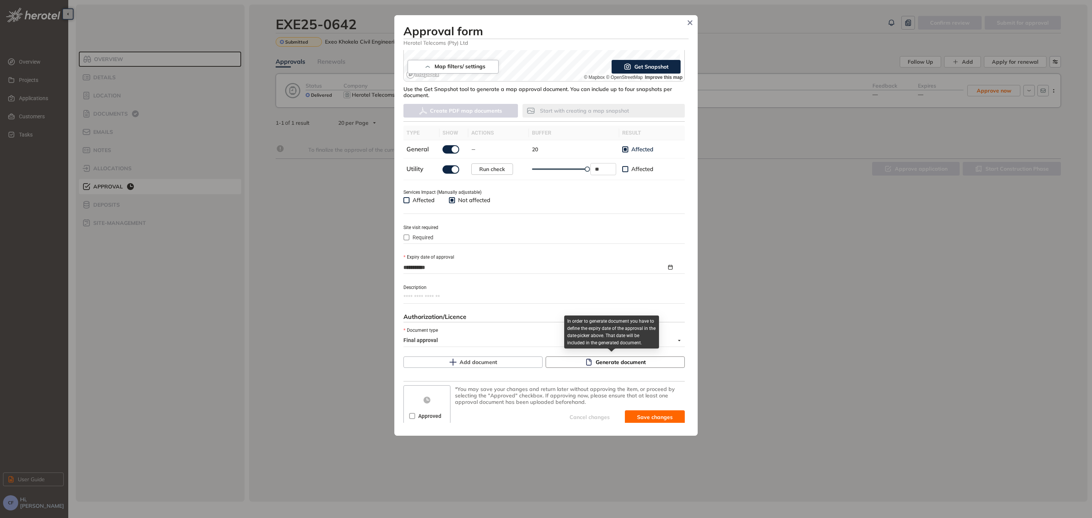
click at [627, 361] on span "Generate document" at bounding box center [621, 362] width 50 height 8
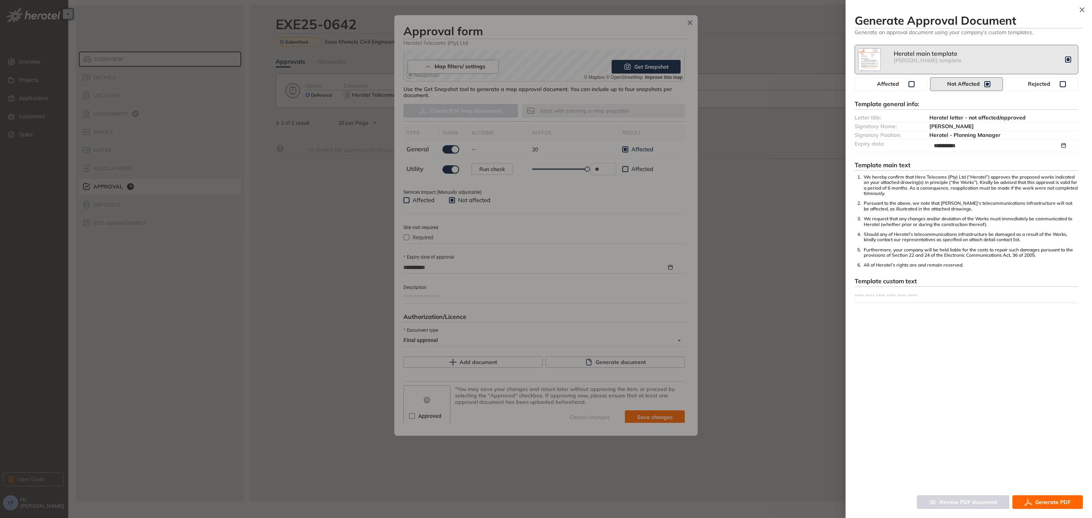
click at [1038, 500] on span "Generate PDF" at bounding box center [1053, 502] width 36 height 8
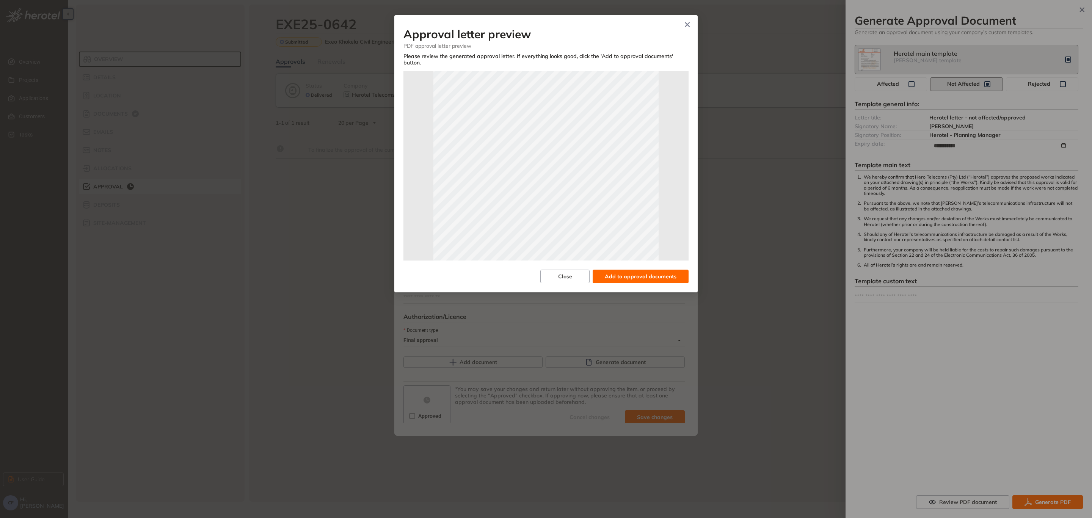
scroll to position [0, 0]
click at [647, 272] on span "Add to approval documents" at bounding box center [641, 276] width 72 height 8
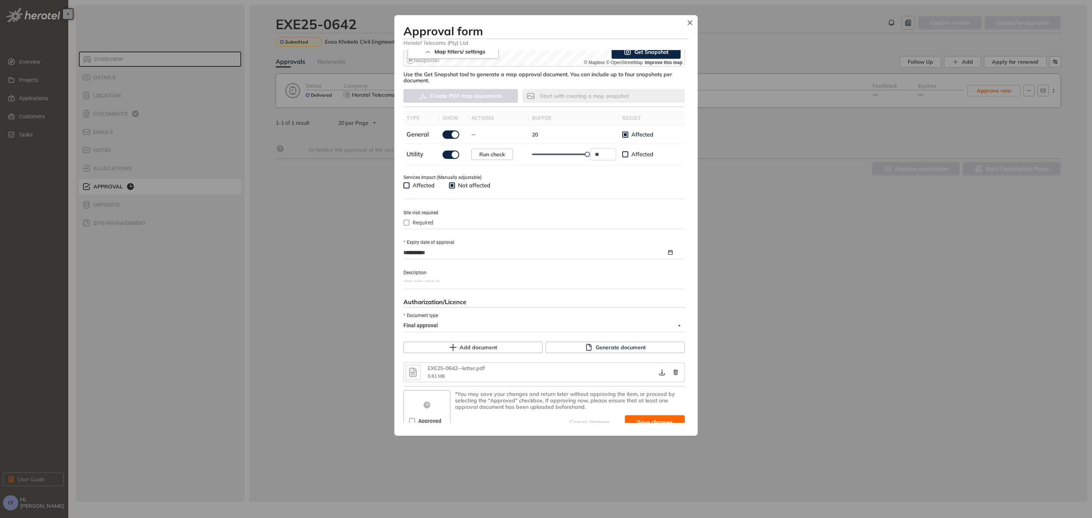
scroll to position [193, 0]
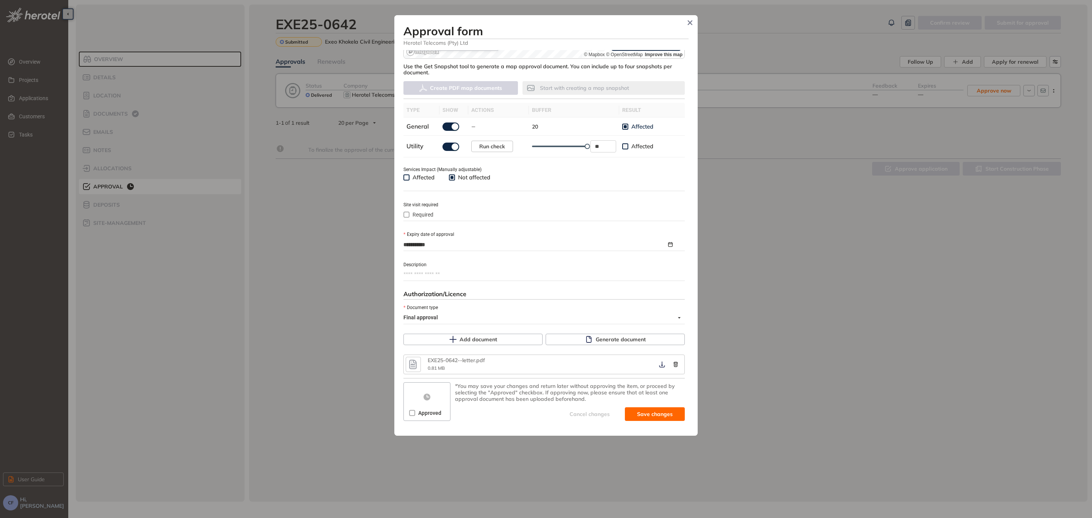
click at [415, 409] on span "Approved" at bounding box center [429, 413] width 29 height 8
click at [658, 365] on icon "button" at bounding box center [662, 364] width 8 height 6
click at [651, 411] on span "Save and approve" at bounding box center [648, 414] width 47 height 8
type textarea "**********"
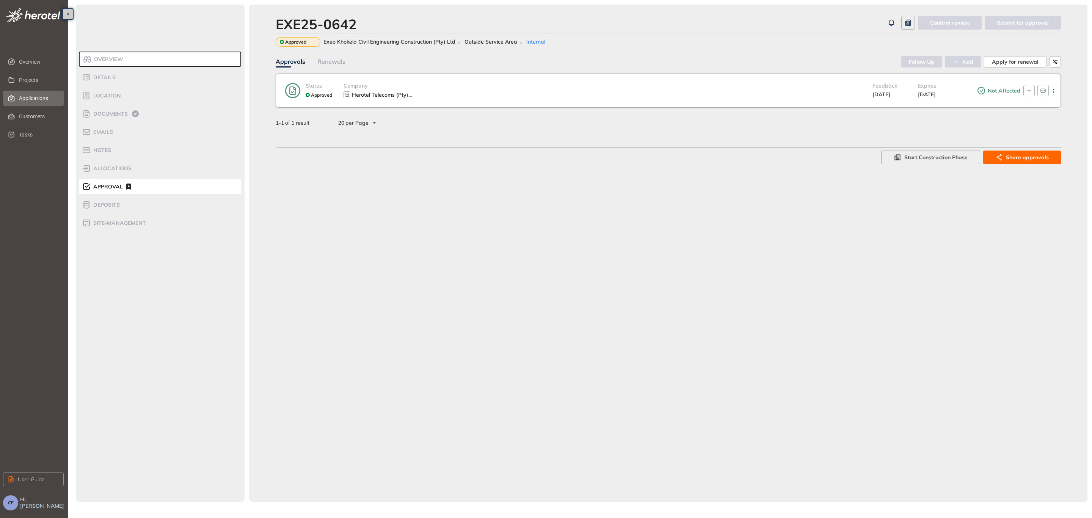
click at [30, 94] on span "Applications" at bounding box center [38, 98] width 39 height 15
